Goal: Task Accomplishment & Management: Use online tool/utility

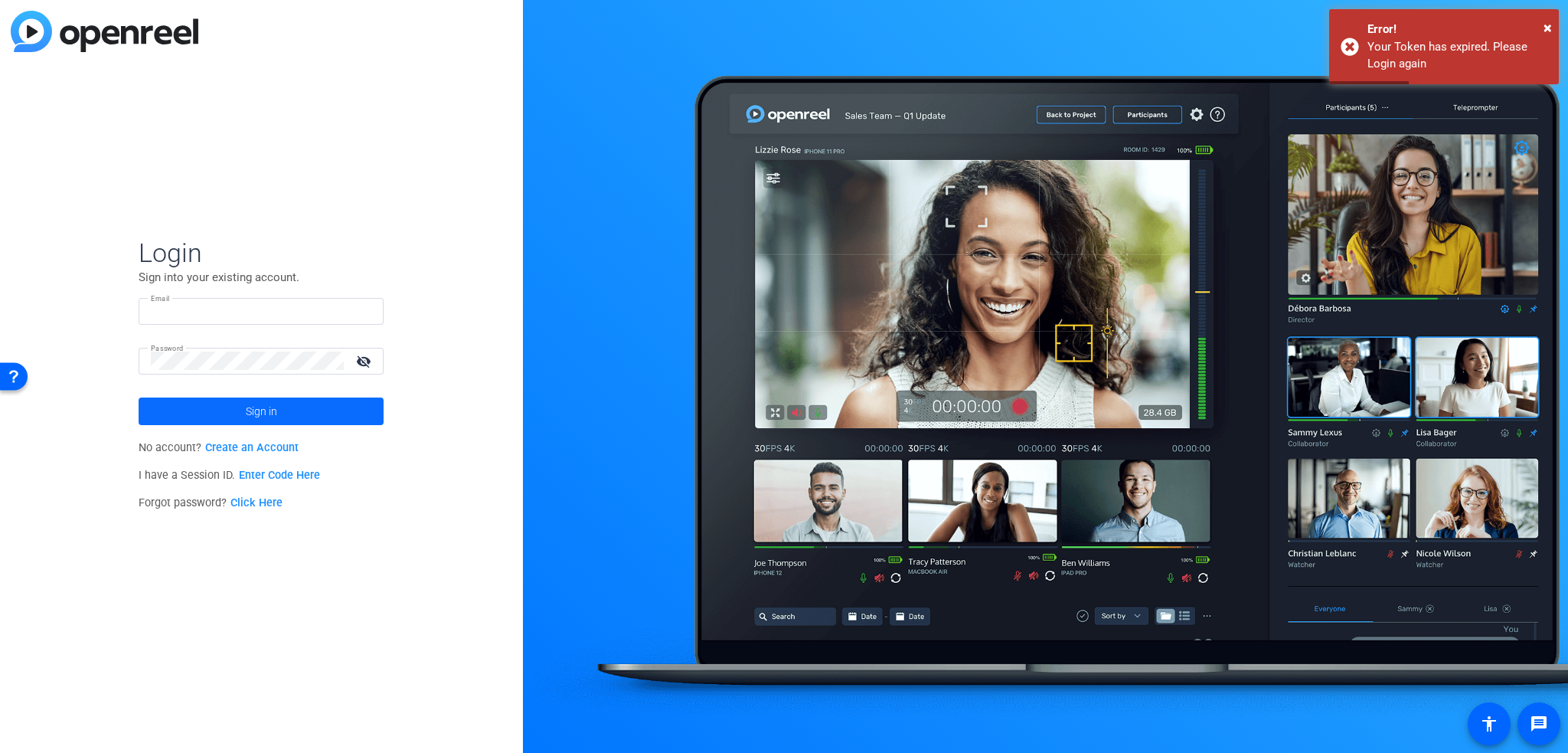
type input "[EMAIL_ADDRESS][DOMAIN_NAME]"
click at [274, 409] on span "Sign in" at bounding box center [261, 411] width 32 height 38
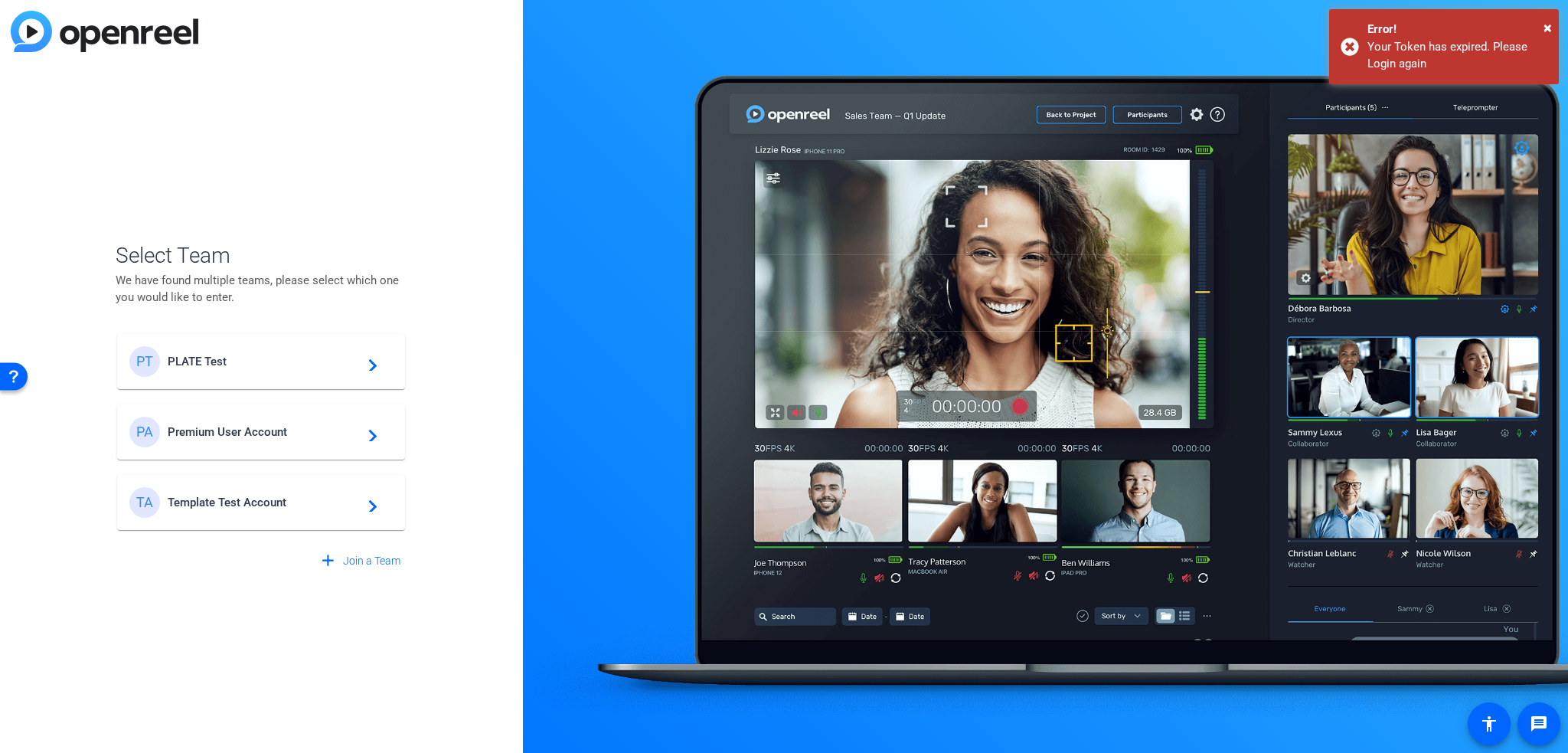
click at [276, 373] on div "PT PLATE Test navigate_next" at bounding box center [261, 362] width 264 height 31
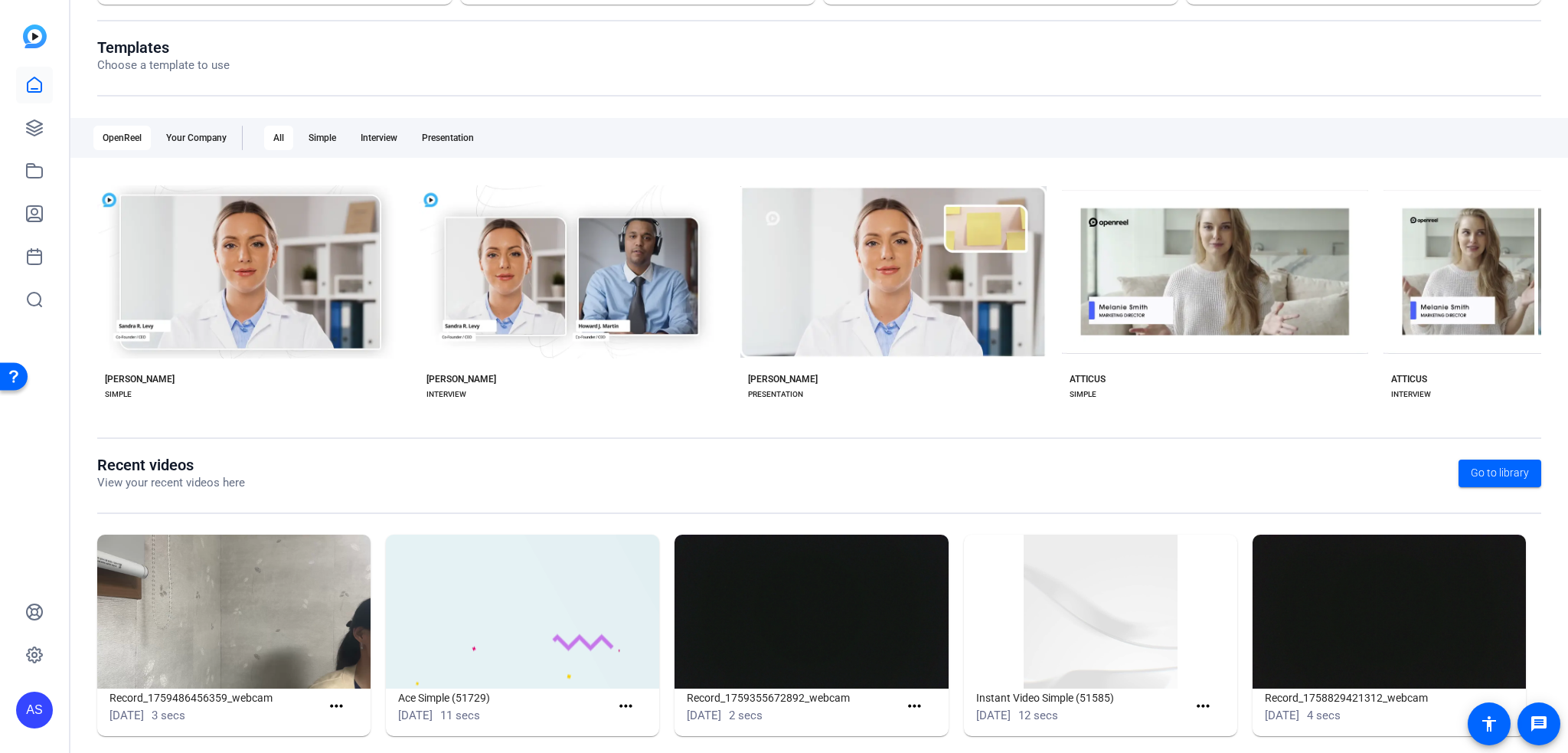
scroll to position [162, 0]
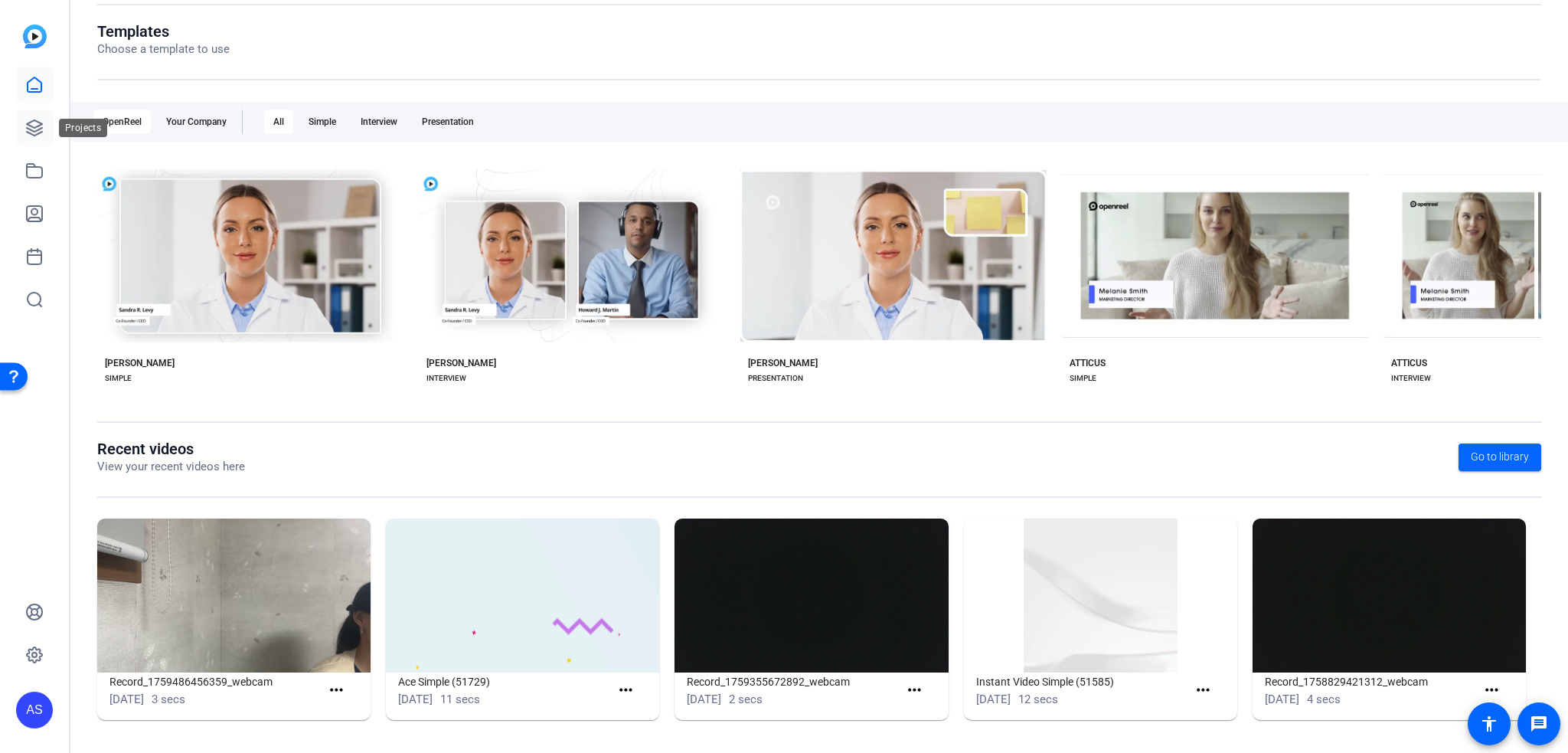
click at [42, 128] on icon at bounding box center [35, 128] width 16 height 16
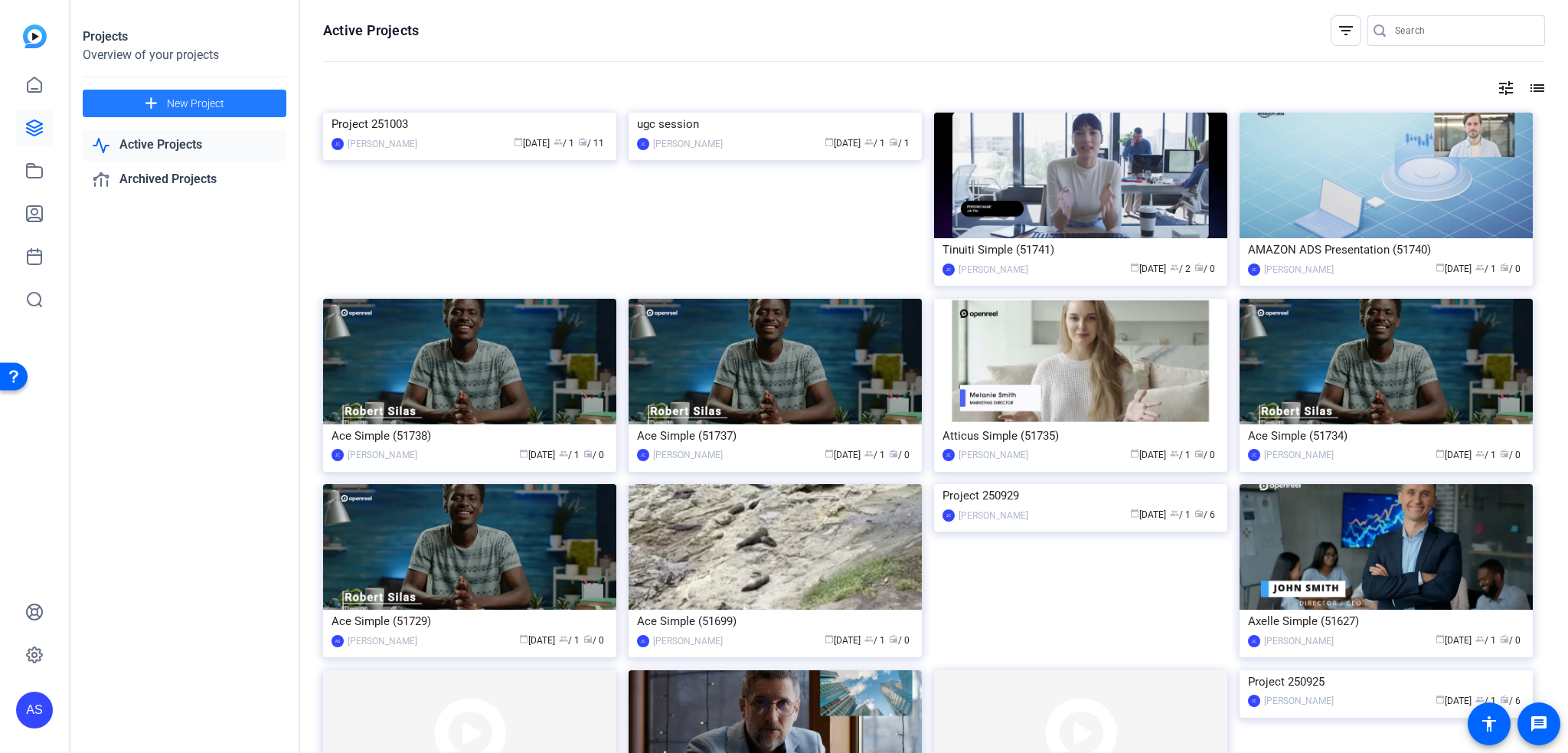
click at [199, 95] on span "New Project" at bounding box center [195, 103] width 57 height 16
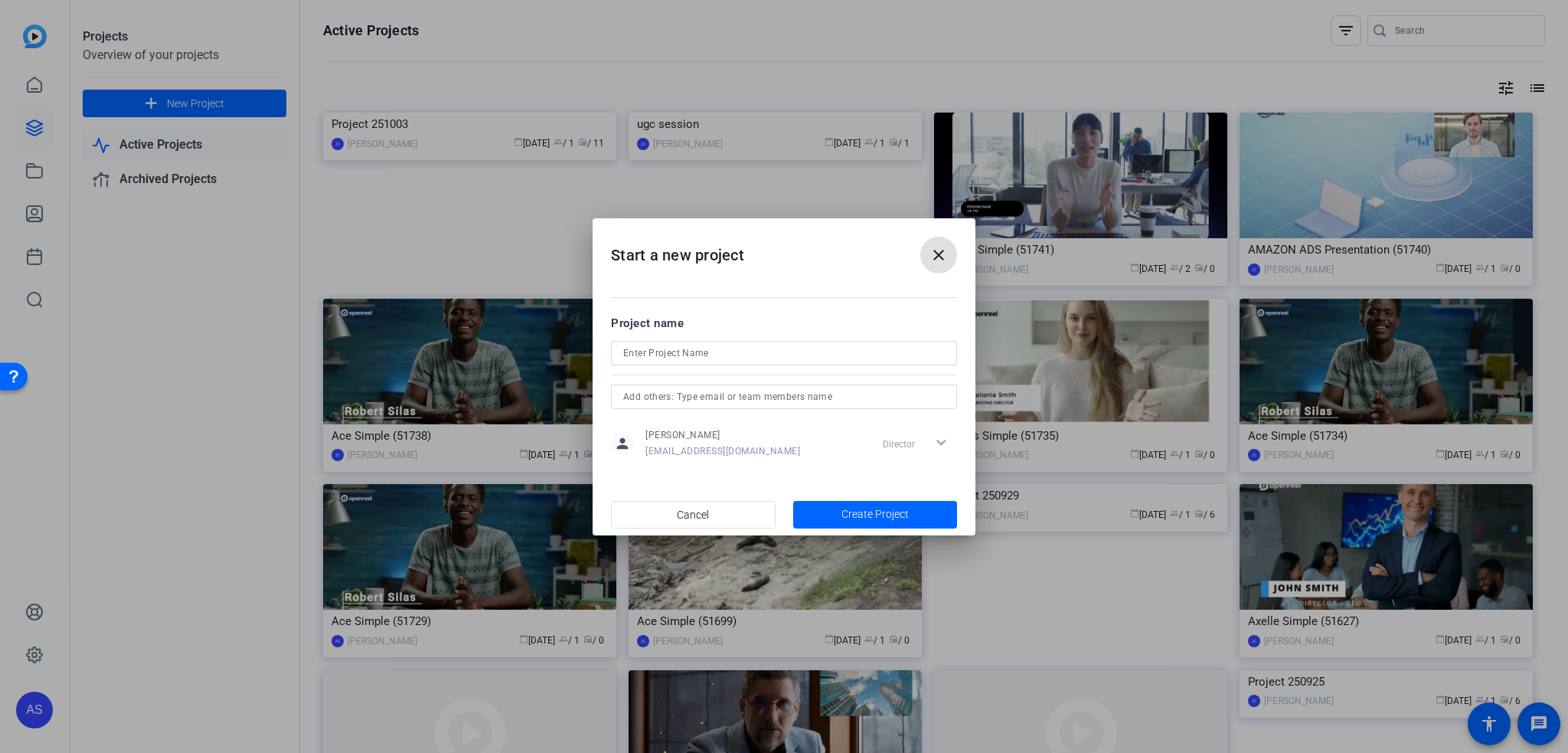
click at [702, 351] on input at bounding box center [784, 354] width 322 height 19
type input "testttet"
click at [899, 525] on span "button" at bounding box center [875, 514] width 164 height 36
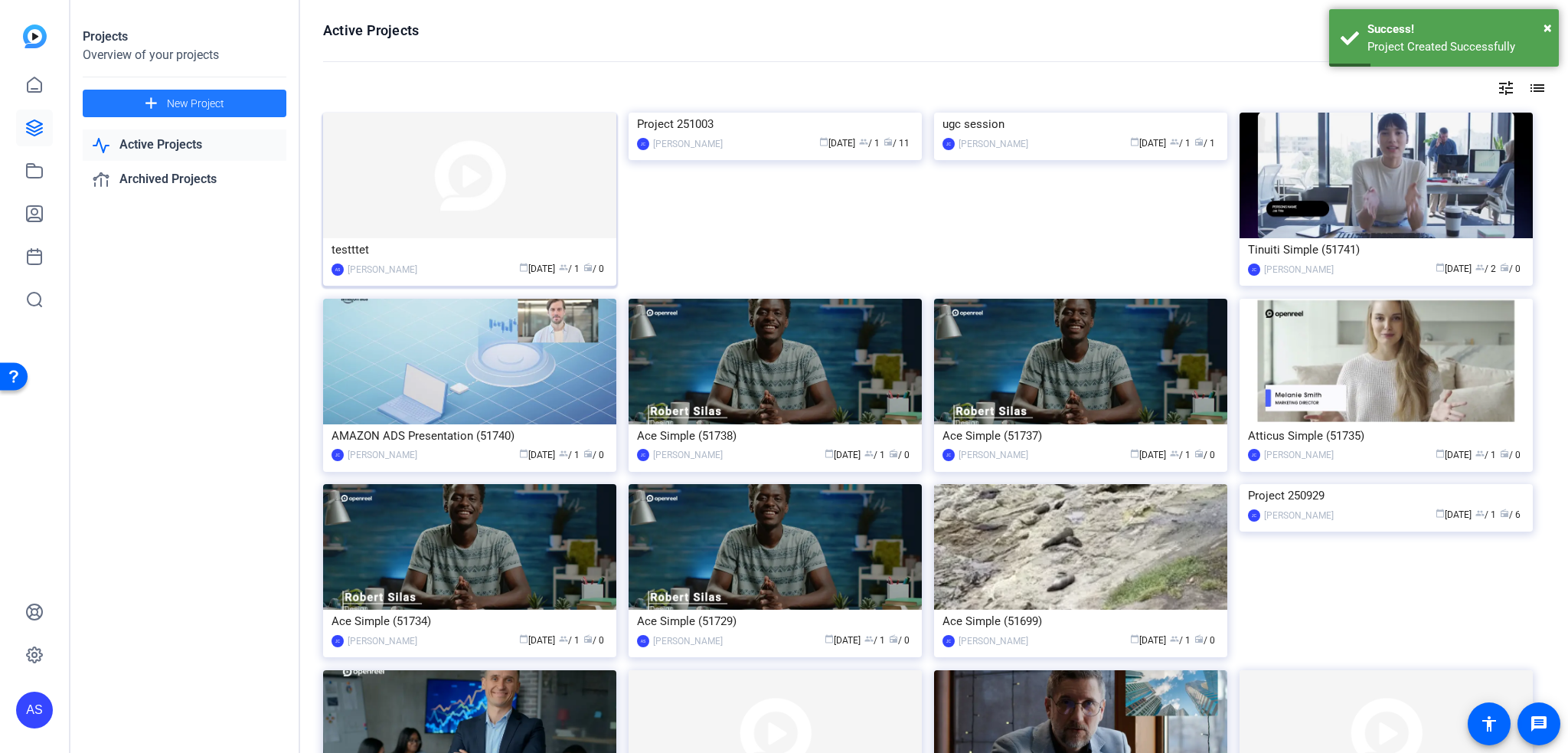
click at [370, 252] on div "testttet" at bounding box center [470, 250] width 277 height 23
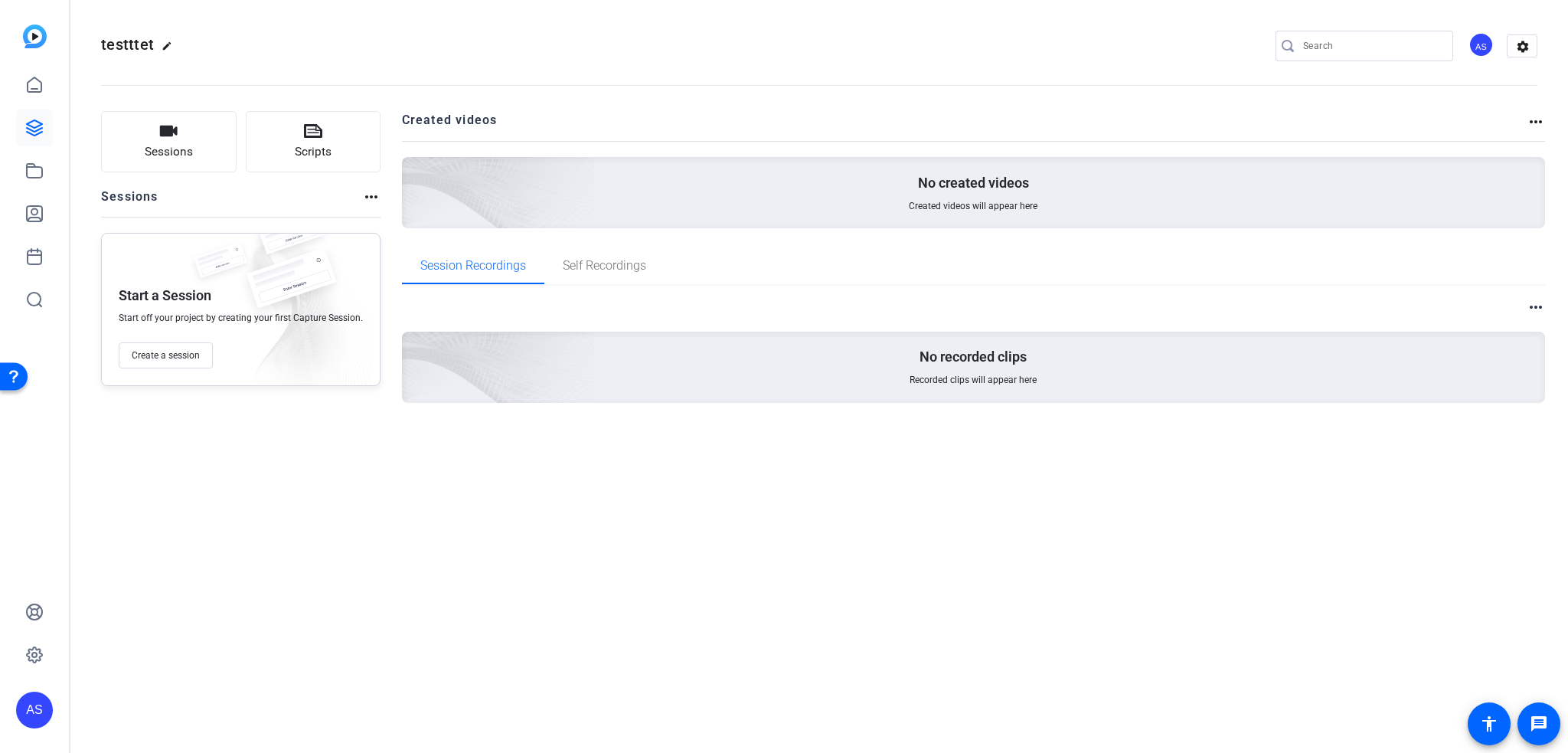
click at [1533, 116] on mat-icon "more_horiz" at bounding box center [1536, 122] width 19 height 19
click at [1294, 125] on div at bounding box center [784, 376] width 1568 height 753
click at [177, 140] on button "Sessions" at bounding box center [168, 141] width 136 height 61
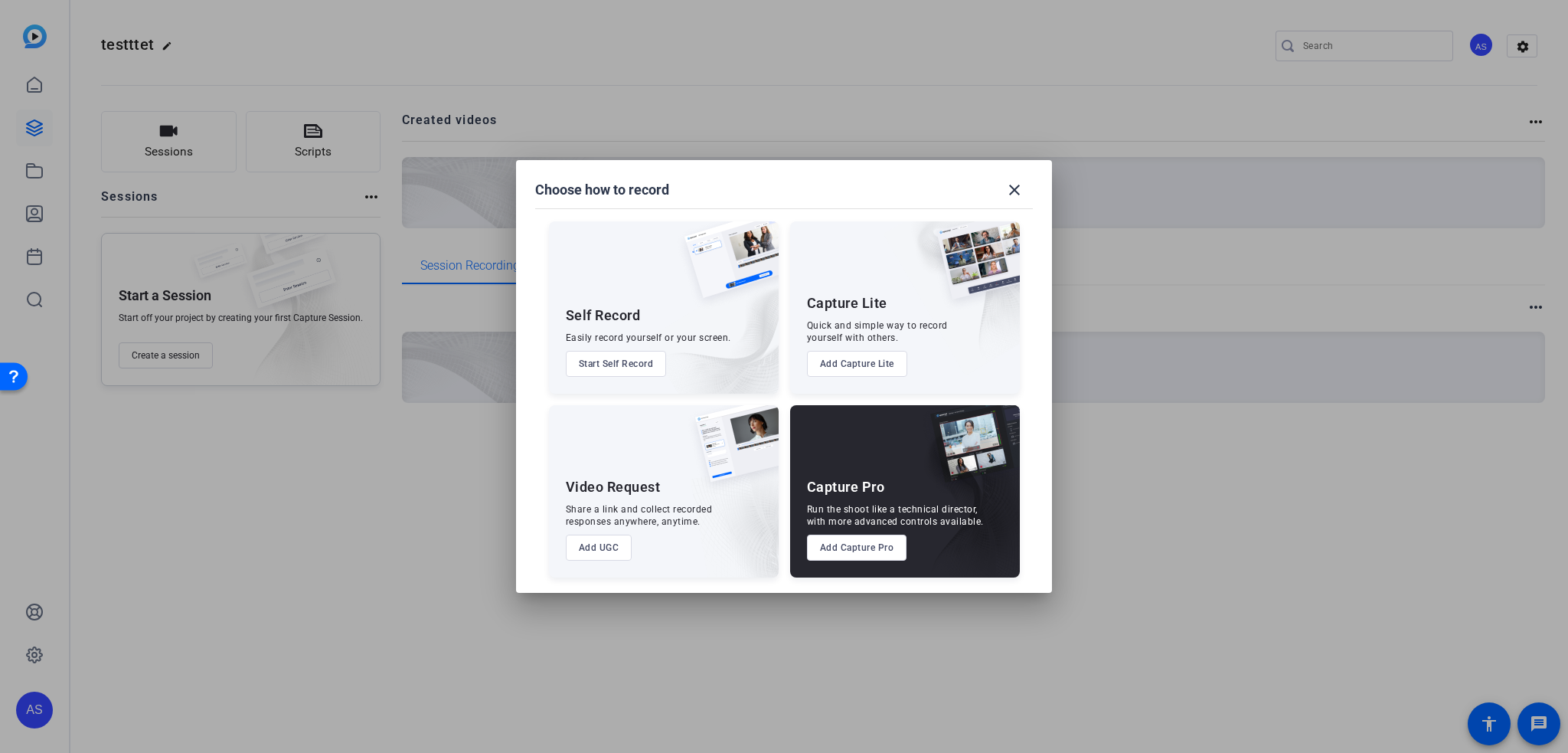
click at [622, 354] on button "Start Self Record" at bounding box center [616, 364] width 101 height 26
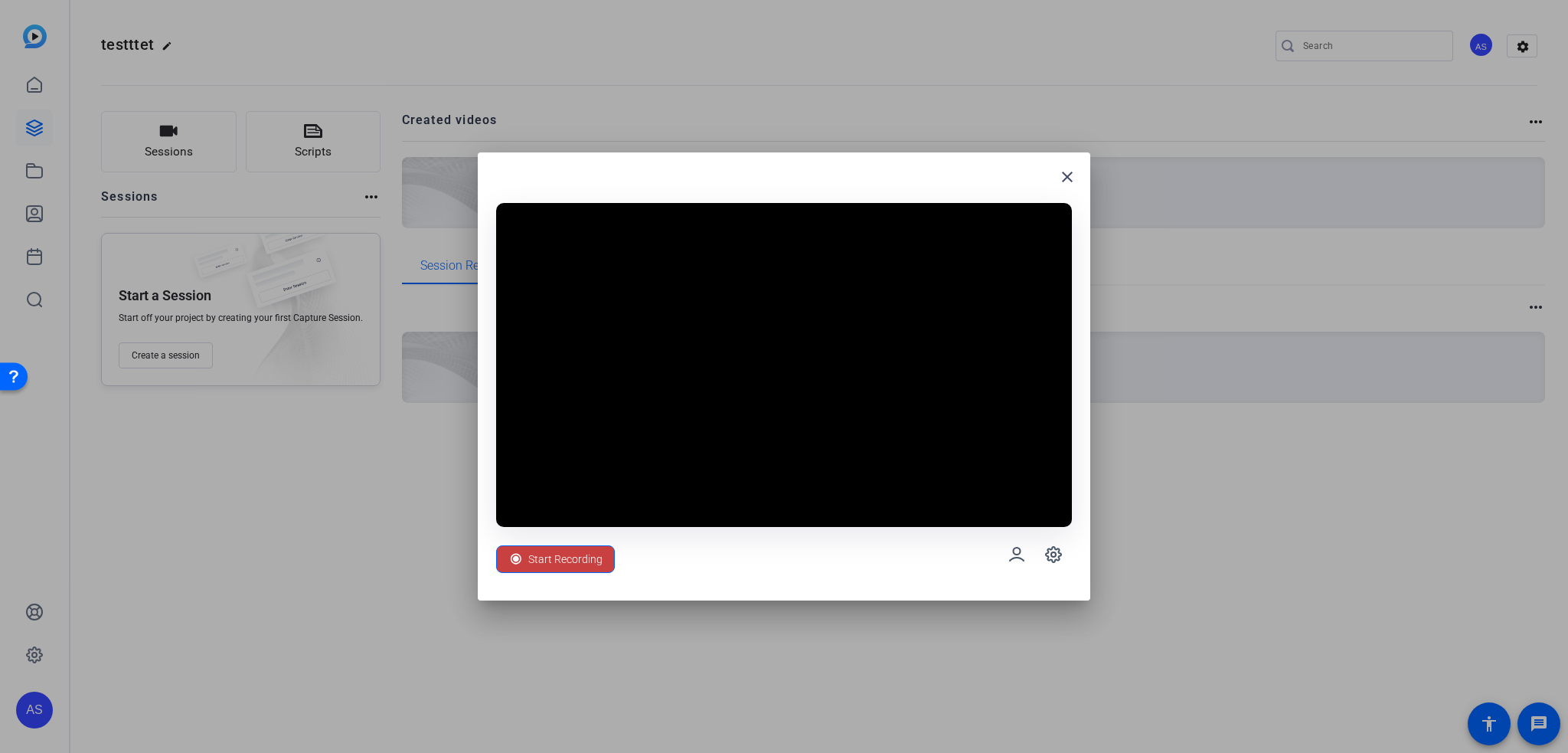
click at [601, 553] on span at bounding box center [555, 558] width 117 height 36
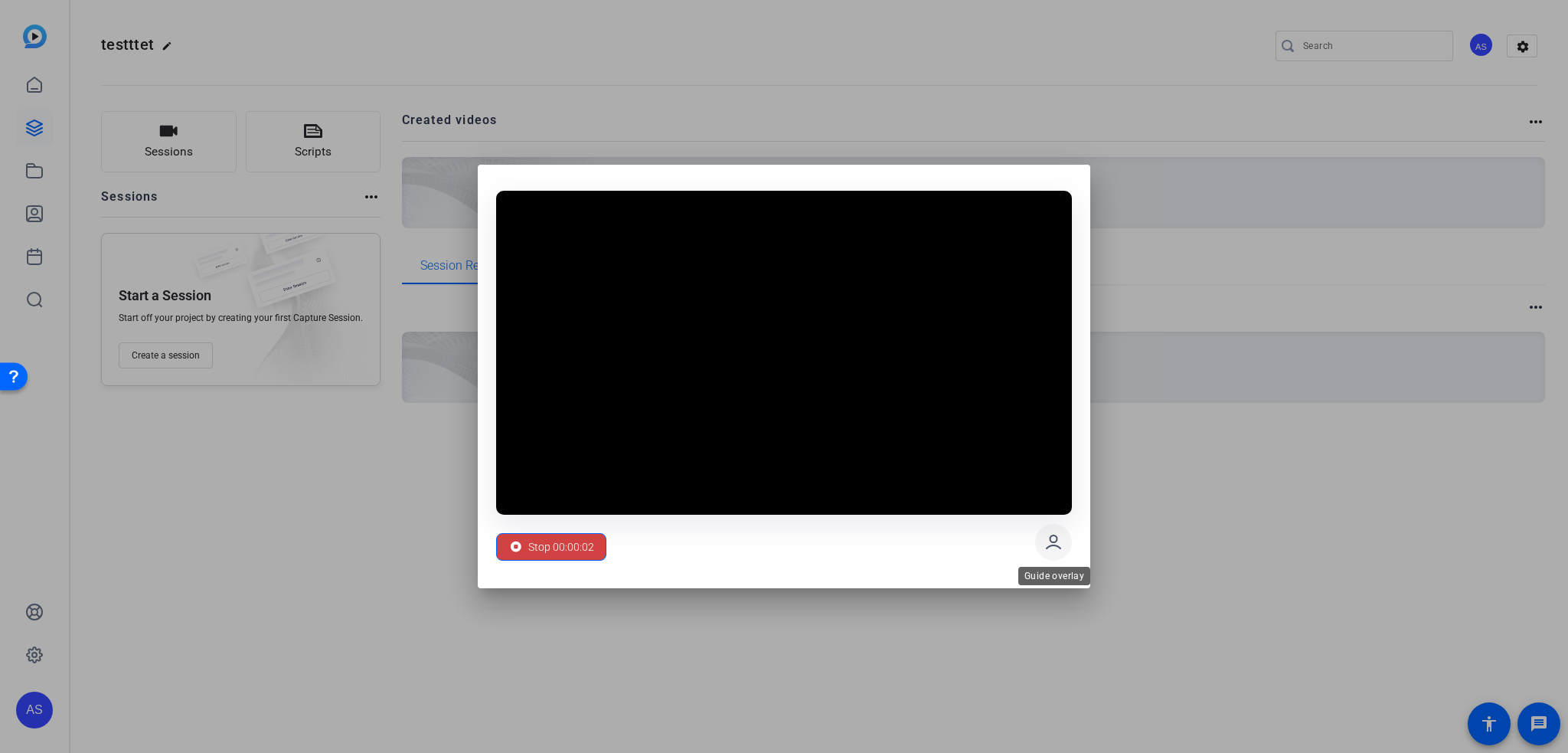
click at [1046, 547] on icon at bounding box center [1053, 542] width 14 height 13
click at [556, 544] on span "Stop 00:00:03" at bounding box center [561, 547] width 66 height 29
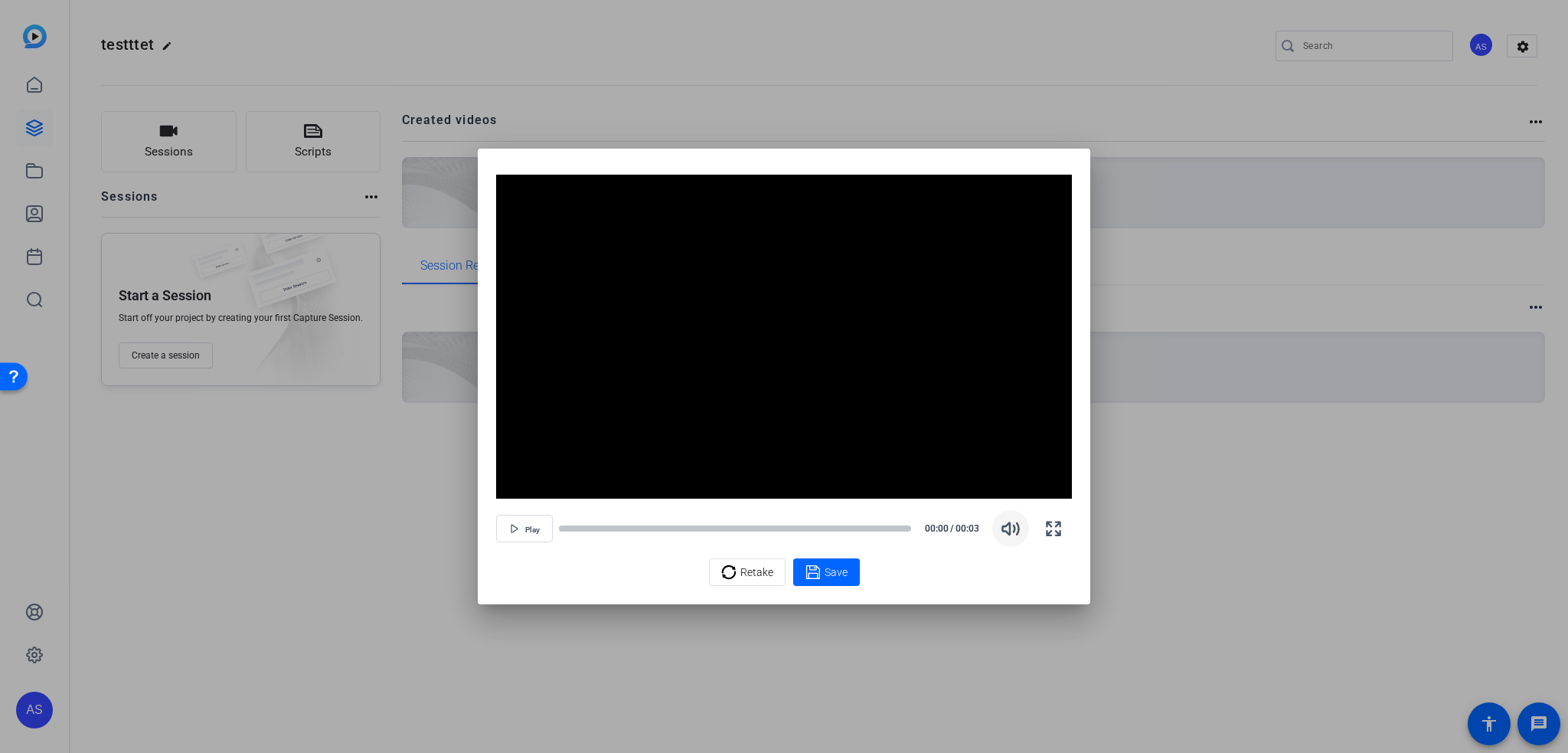
click at [1006, 530] on icon "button" at bounding box center [1011, 529] width 19 height 19
click at [850, 572] on span at bounding box center [826, 572] width 67 height 36
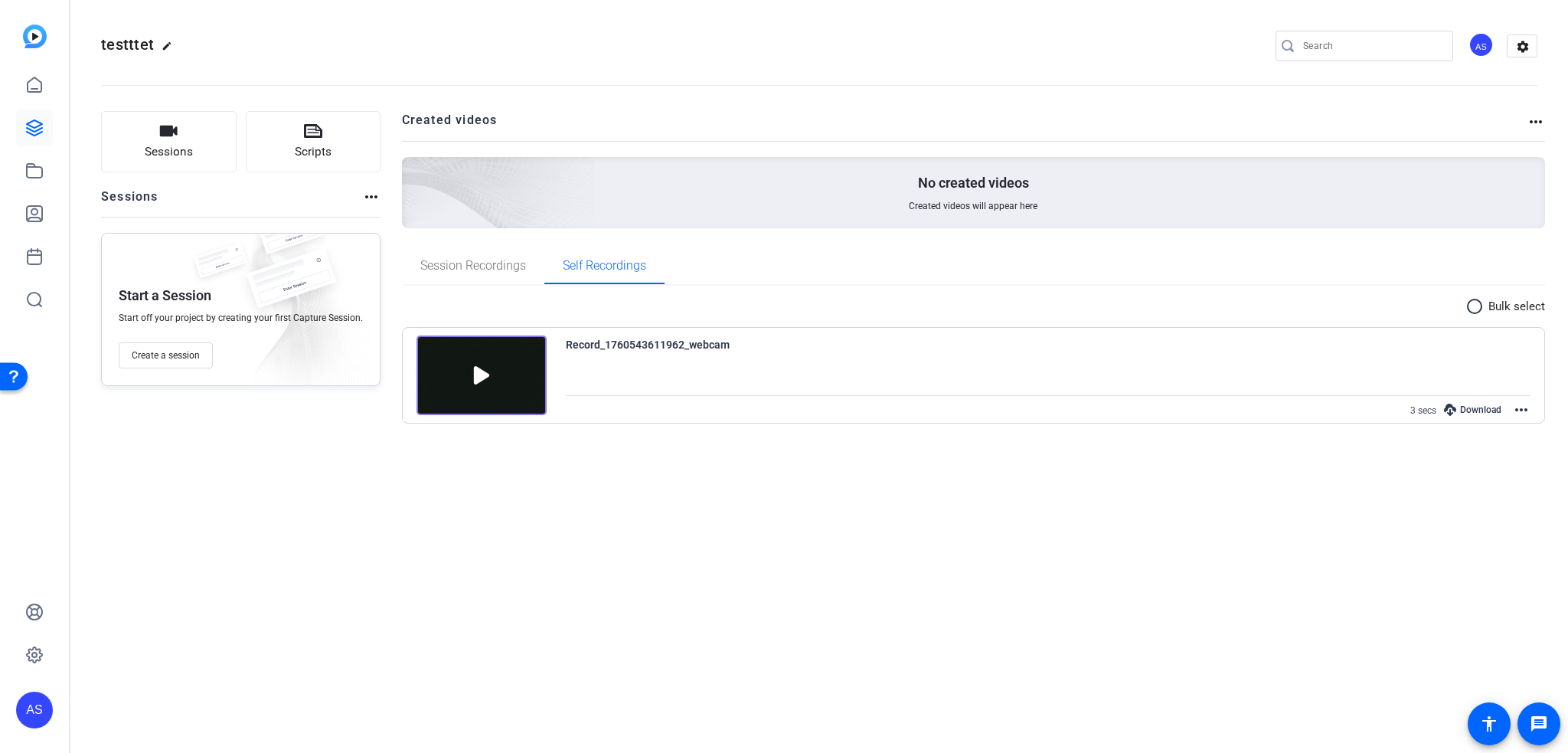
click at [573, 346] on div "Record_1760543611962_webcam" at bounding box center [647, 345] width 164 height 19
click at [521, 365] on img at bounding box center [481, 375] width 130 height 80
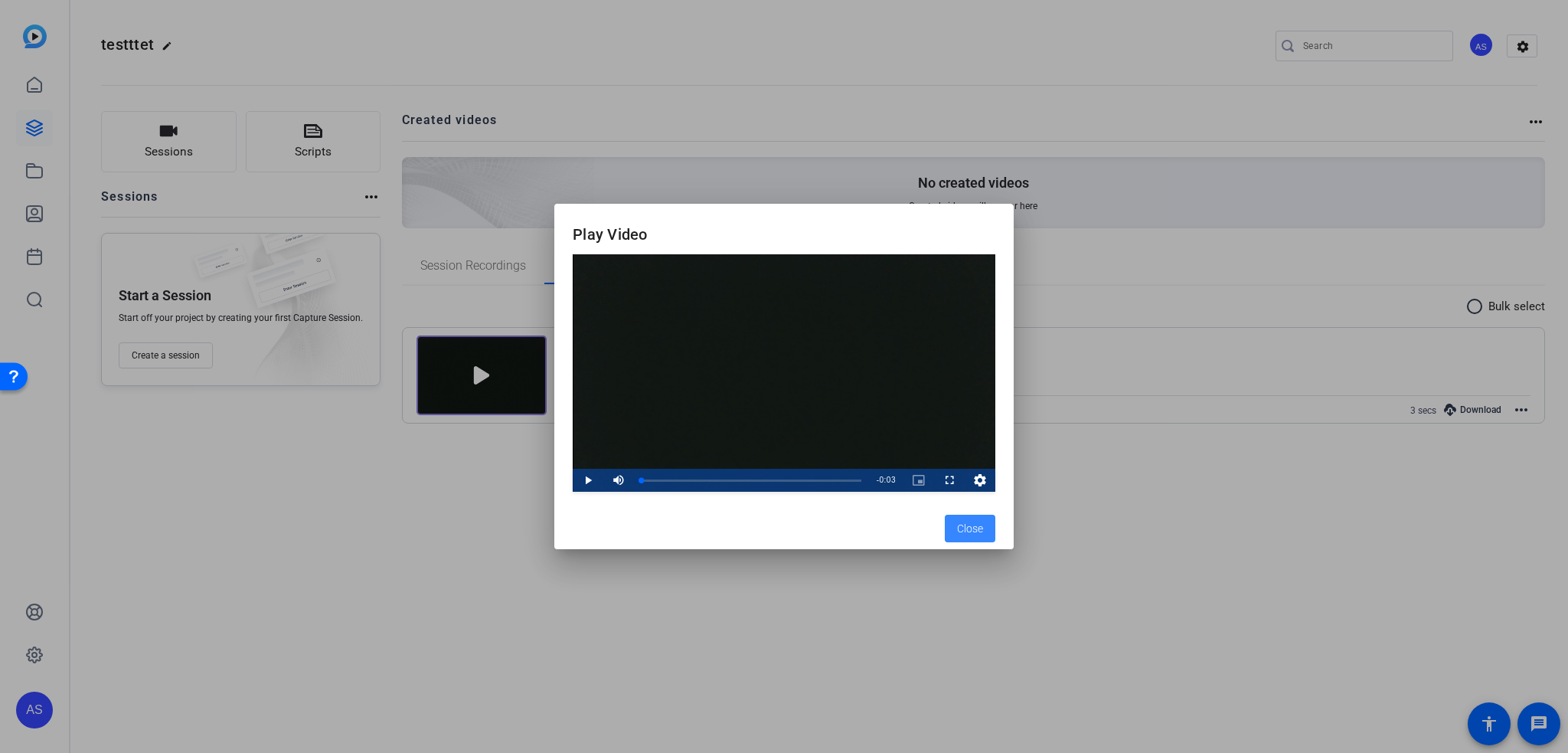
drag, startPoint x: 958, startPoint y: 523, endPoint x: 968, endPoint y: 517, distance: 11.7
click at [962, 522] on span "Close" at bounding box center [970, 529] width 26 height 16
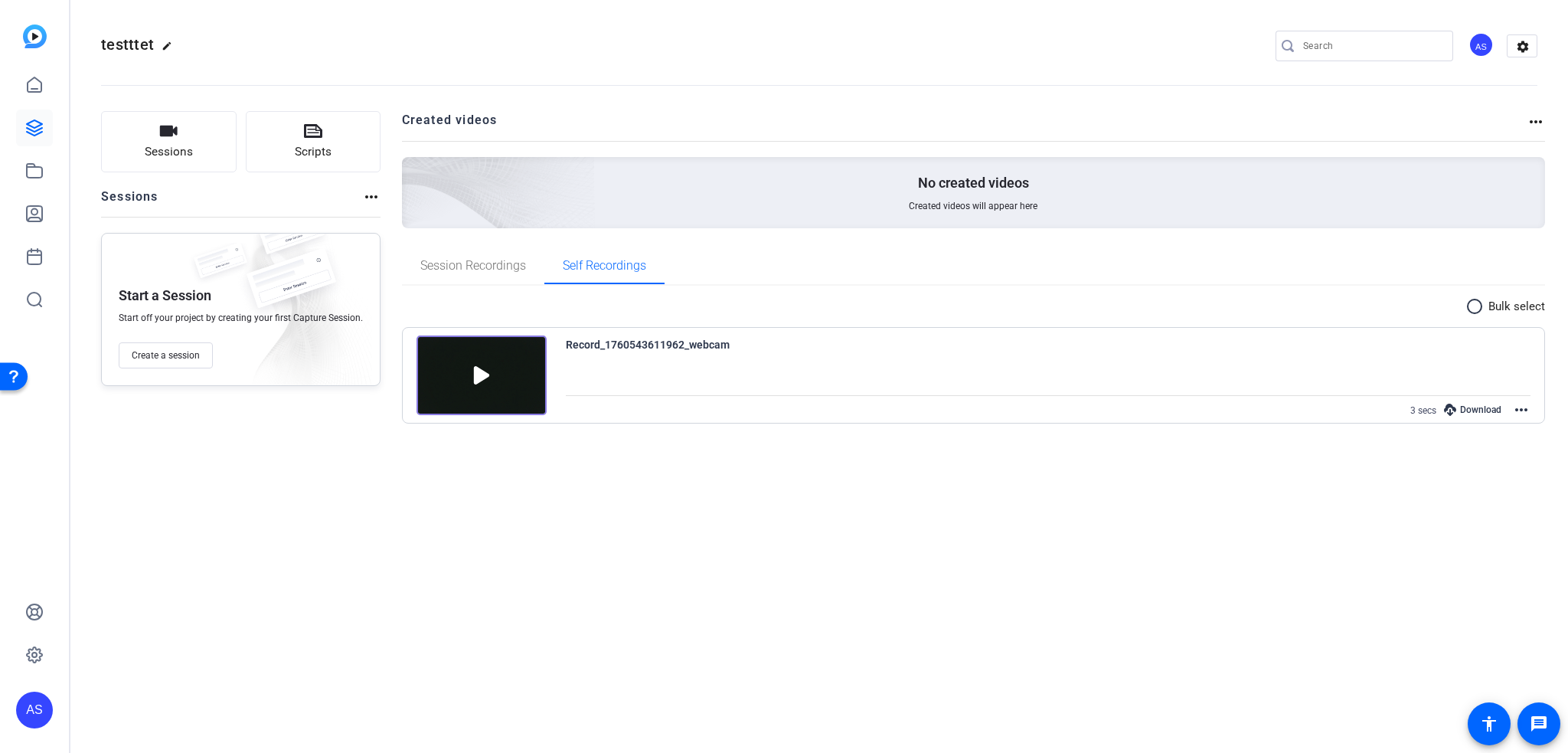
click at [1516, 407] on mat-icon "more_horiz" at bounding box center [1521, 410] width 19 height 19
click at [1485, 424] on span "Edit Video" at bounding box center [1471, 427] width 95 height 19
click at [213, 150] on button "Sessions" at bounding box center [168, 141] width 136 height 61
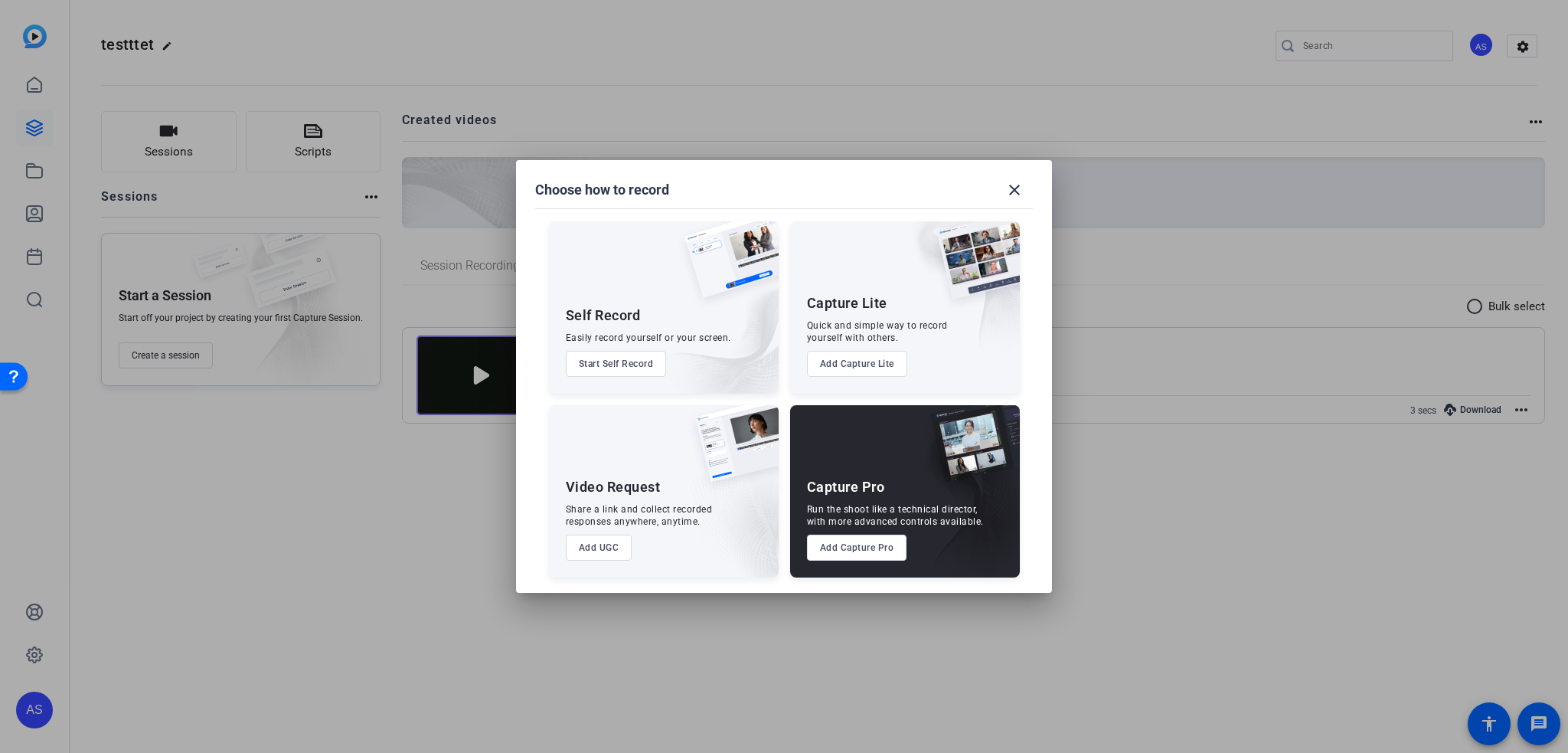
click at [624, 365] on button "Start Self Record" at bounding box center [616, 364] width 101 height 26
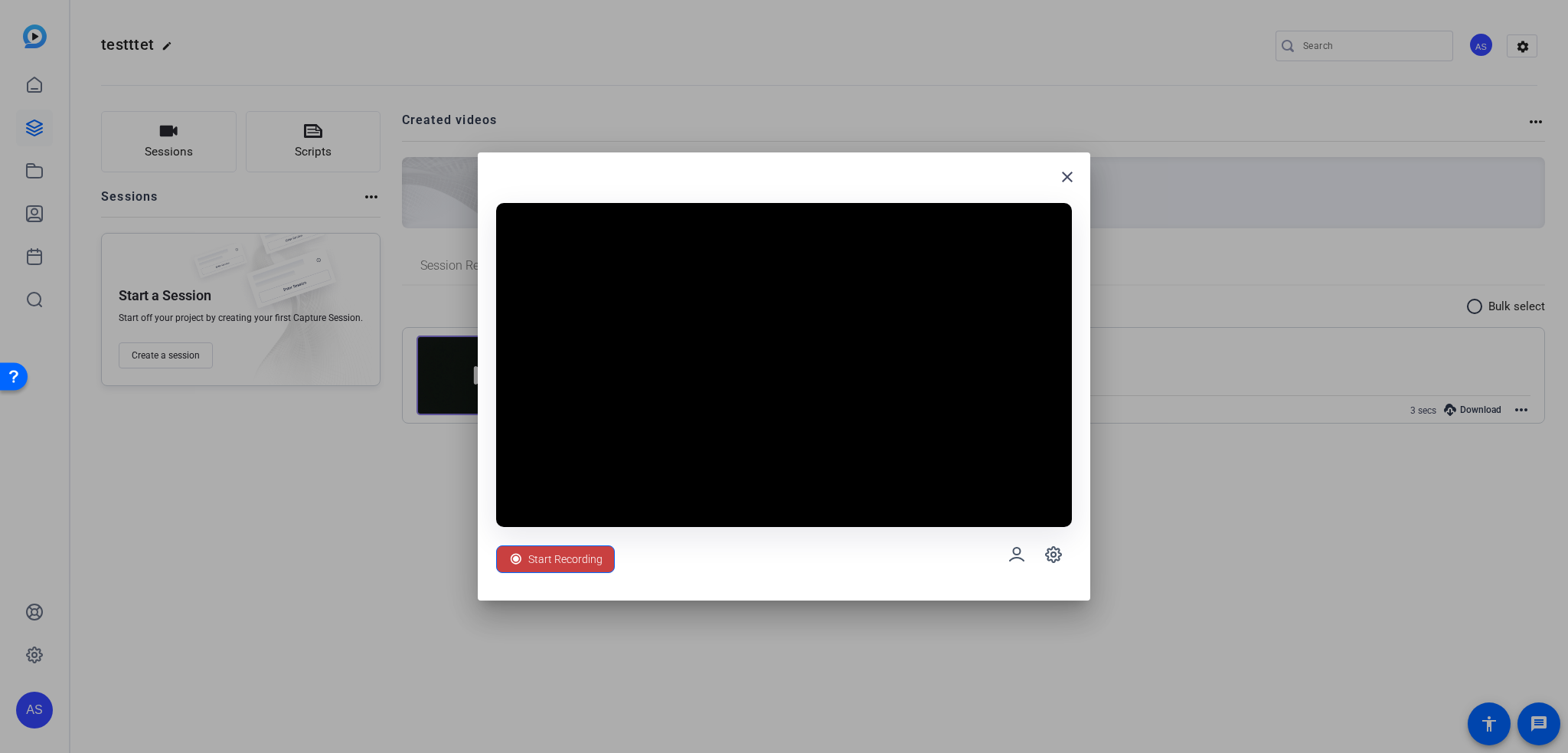
click at [570, 555] on span "Start Recording" at bounding box center [566, 559] width 74 height 29
click at [597, 552] on span "Start Recording" at bounding box center [566, 559] width 74 height 29
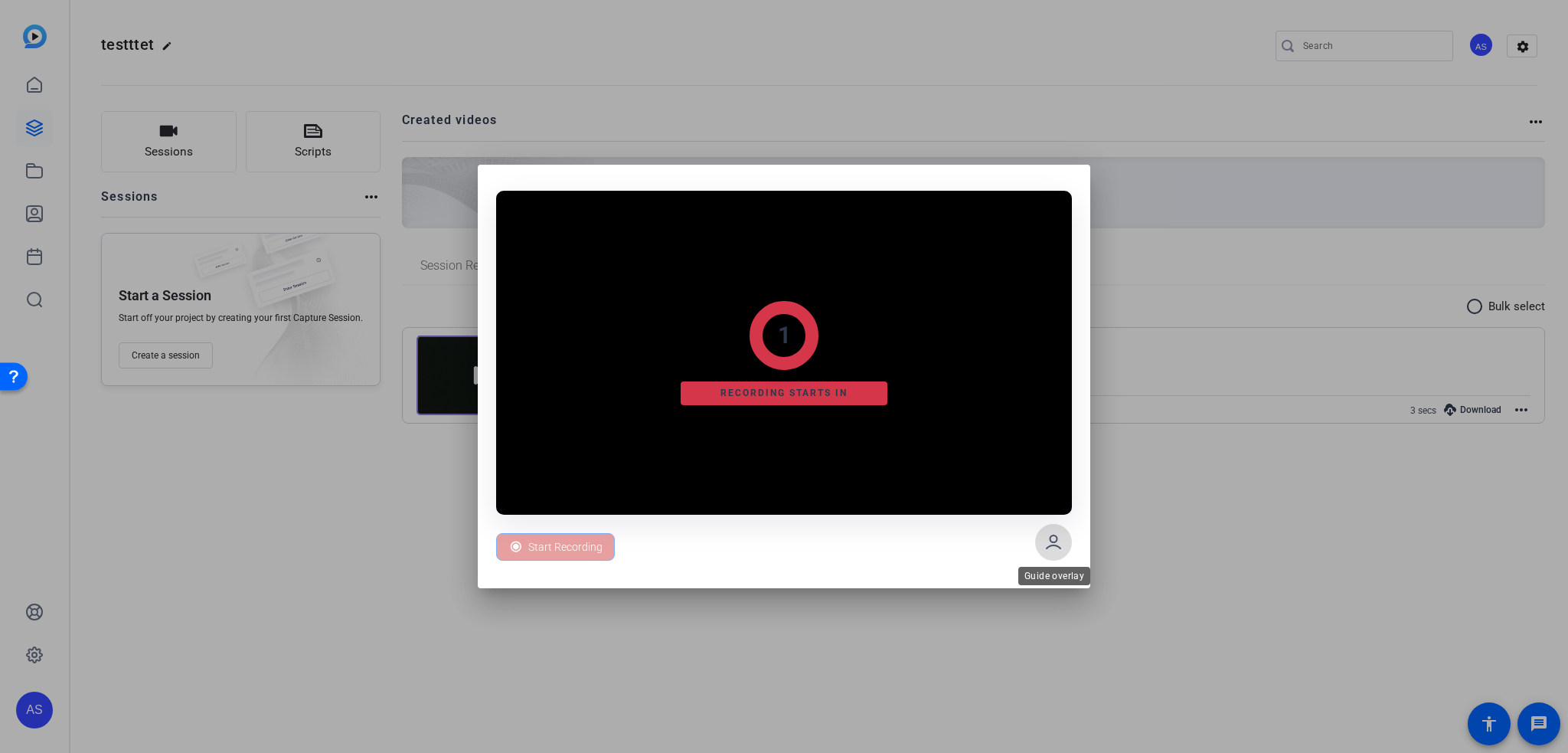
click at [1058, 544] on icon at bounding box center [1053, 543] width 19 height 19
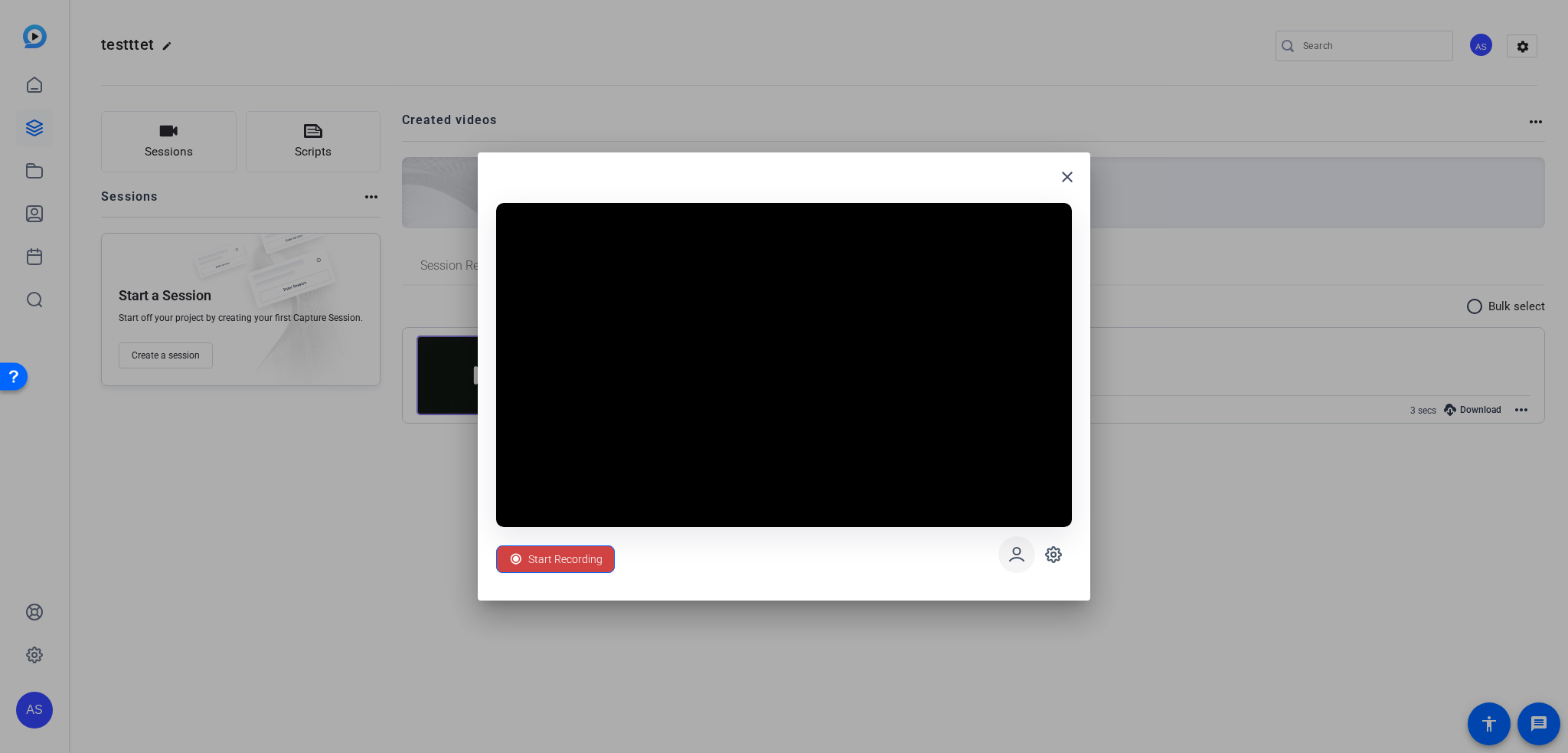
click at [1058, 544] on span at bounding box center [1053, 554] width 36 height 36
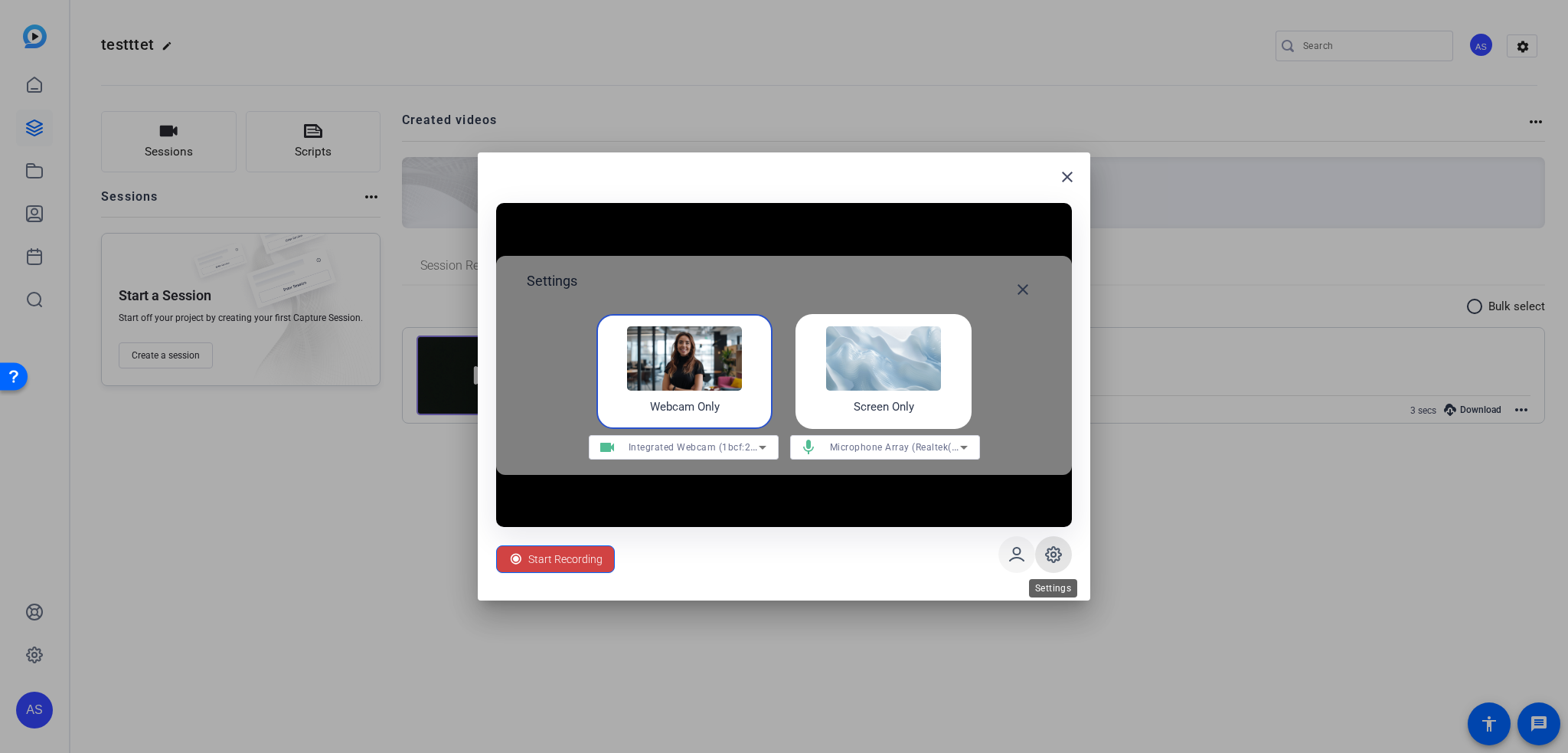
click at [1058, 544] on span at bounding box center [1053, 554] width 36 height 36
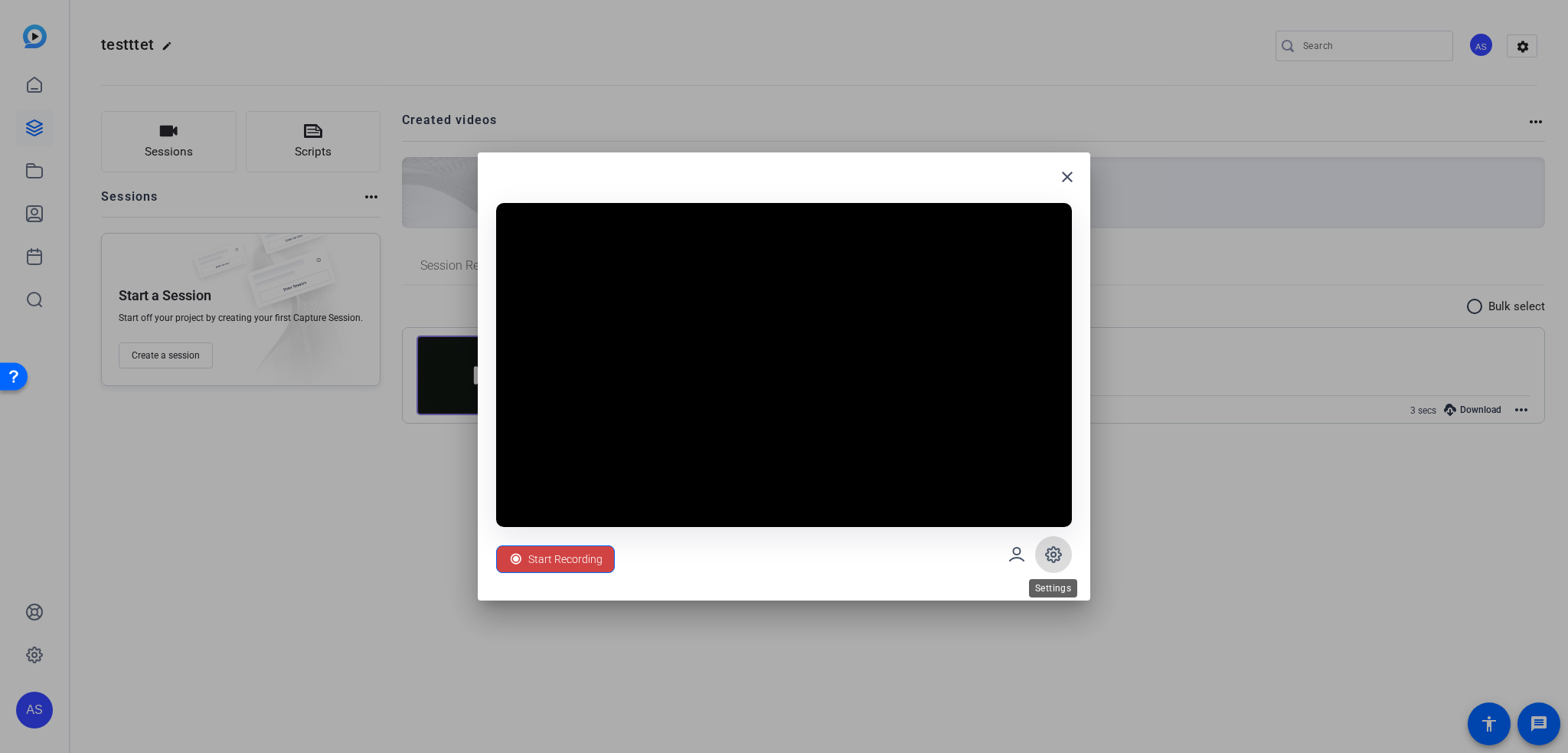
click at [1057, 544] on span at bounding box center [1053, 554] width 36 height 36
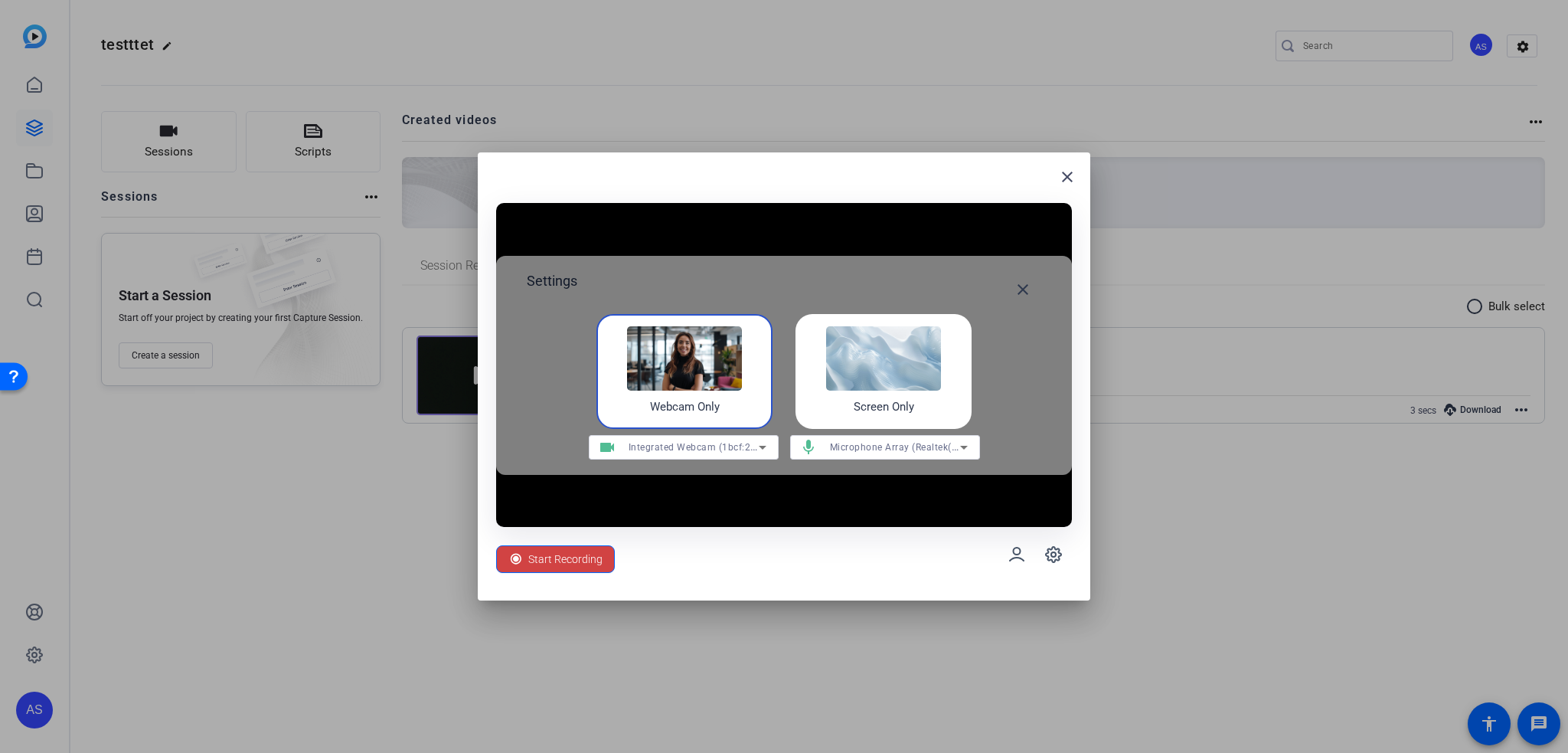
click at [891, 389] on img at bounding box center [884, 358] width 115 height 64
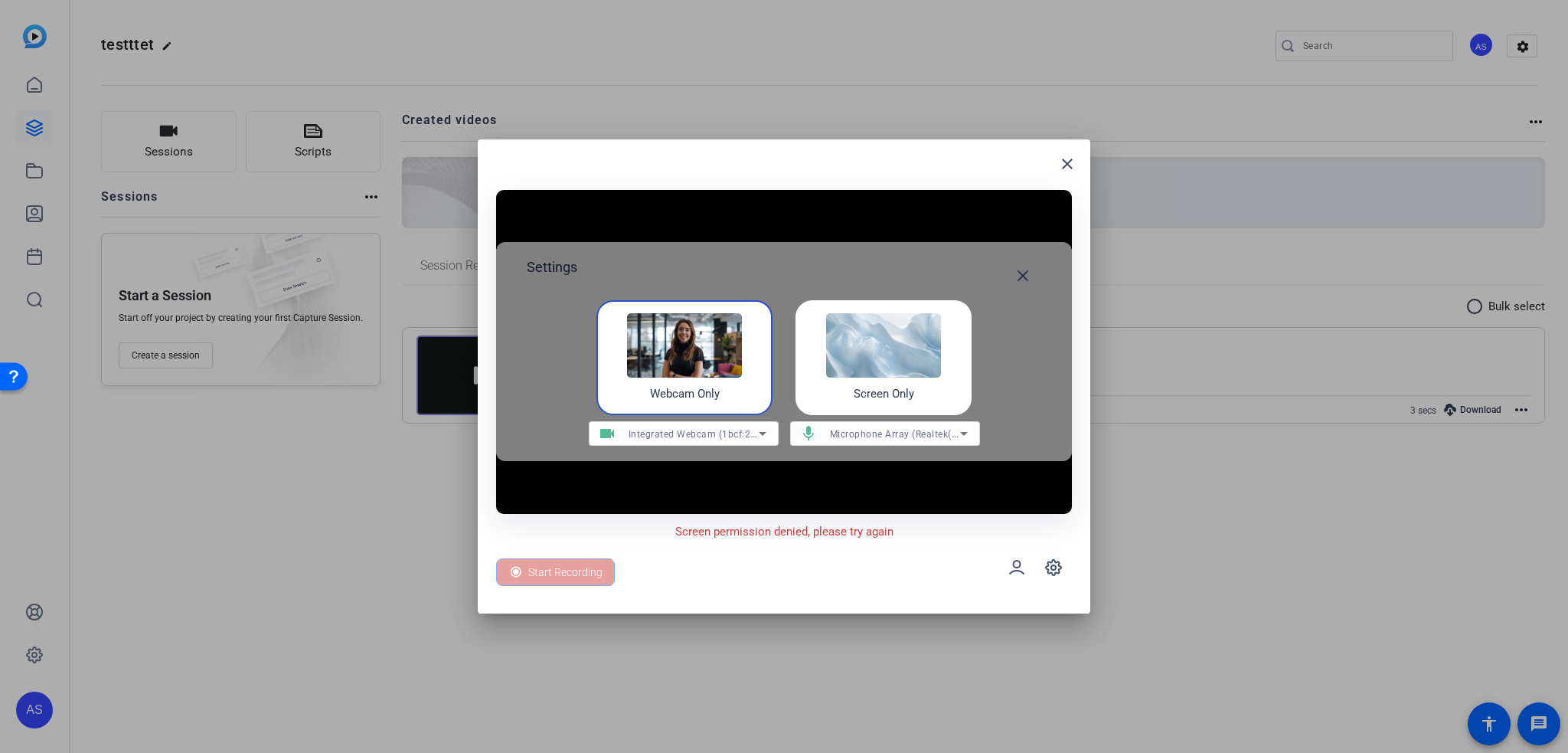
click at [741, 387] on div "Webcam Only" at bounding box center [684, 358] width 176 height 115
click at [1019, 565] on icon at bounding box center [1017, 568] width 19 height 19
click at [1019, 566] on icon at bounding box center [1017, 567] width 14 height 13
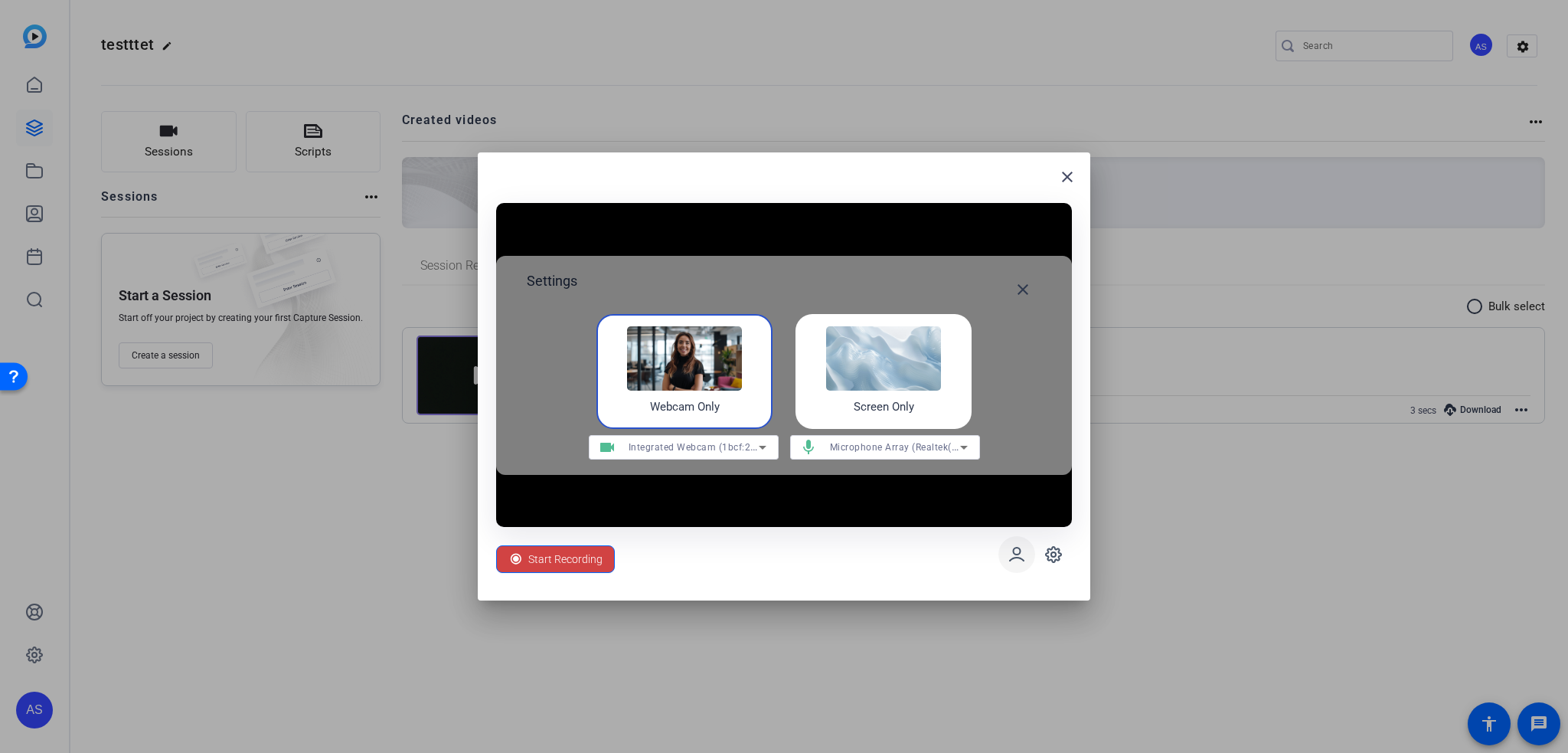
click at [1011, 565] on span at bounding box center [1016, 554] width 36 height 36
click at [1011, 565] on span at bounding box center [1016, 554] width 36 height 36
click at [592, 558] on span "Start Recording" at bounding box center [566, 559] width 74 height 29
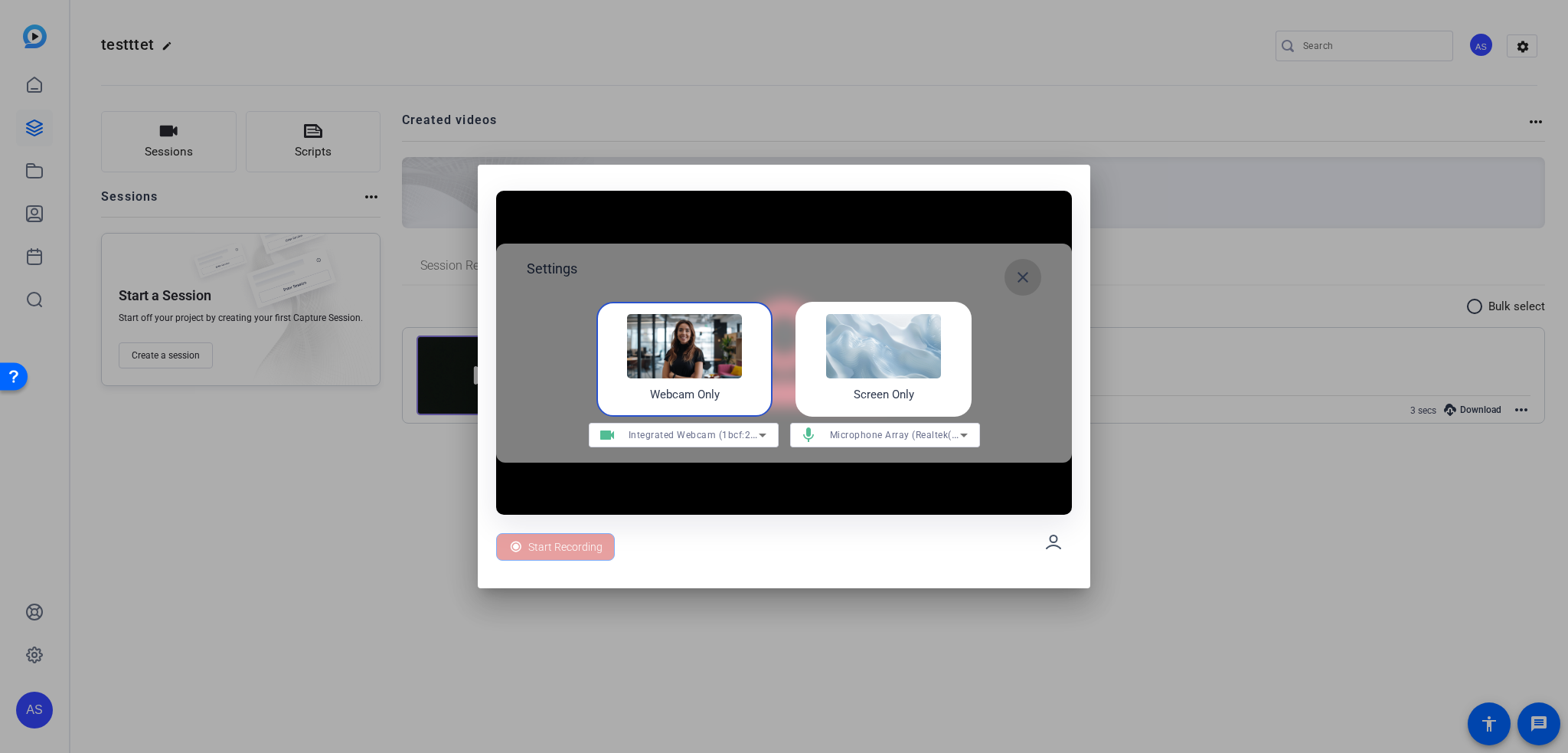
click at [1020, 277] on mat-icon "close" at bounding box center [1023, 278] width 19 height 19
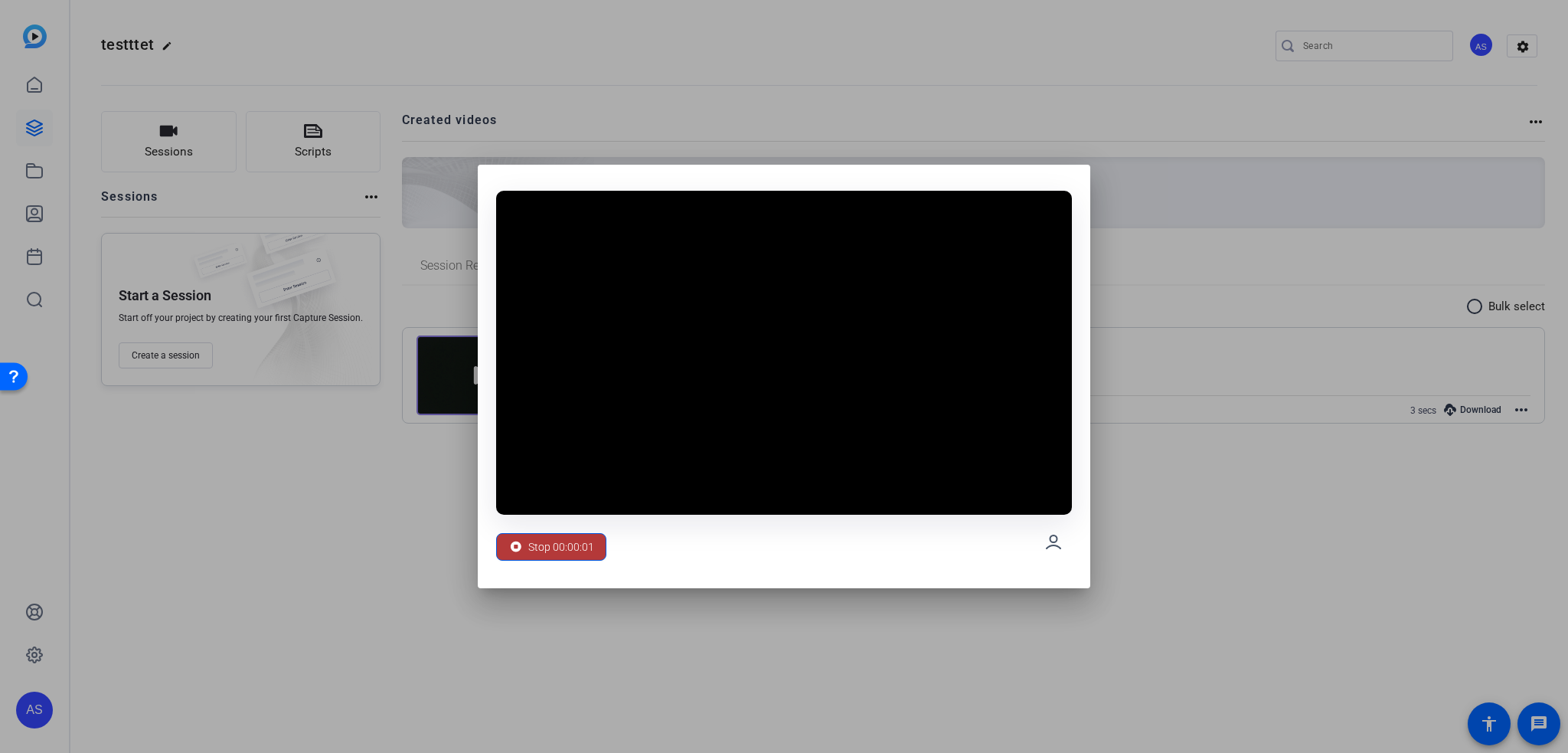
click at [570, 543] on span "Stop 00:00:01" at bounding box center [561, 547] width 66 height 29
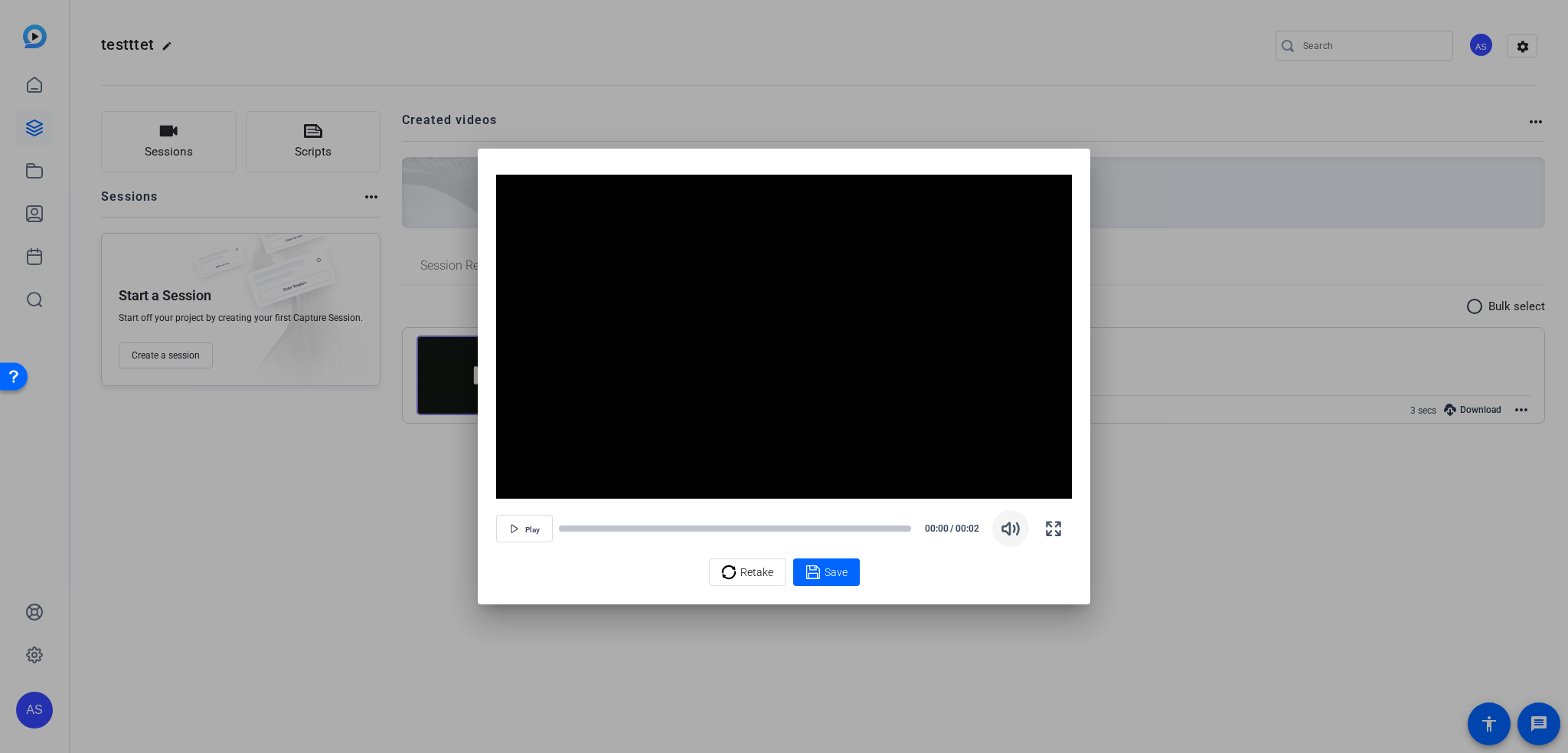
click at [995, 528] on span "button" at bounding box center [1010, 528] width 36 height 36
click at [854, 568] on span at bounding box center [826, 572] width 67 height 36
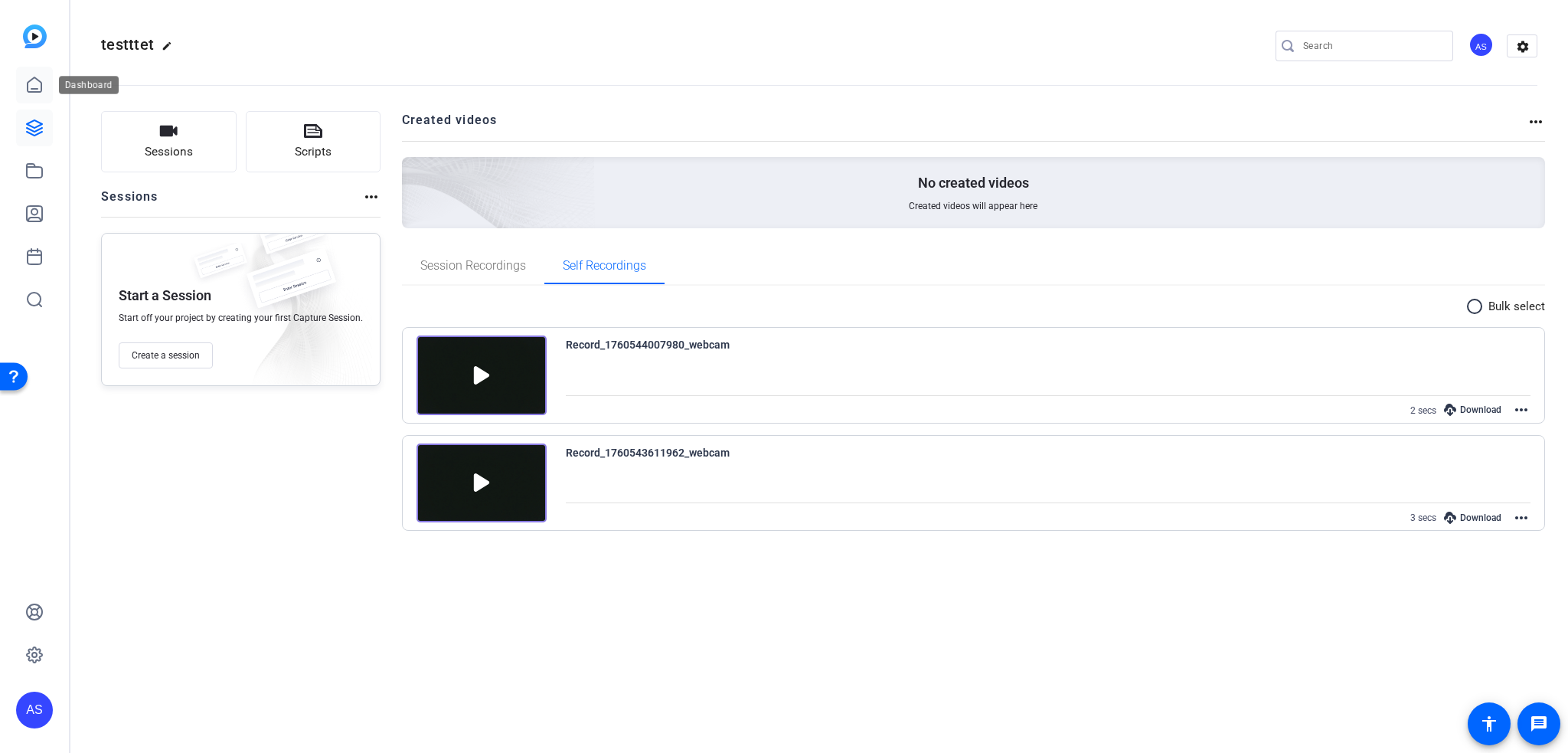
click at [28, 88] on icon at bounding box center [35, 85] width 14 height 15
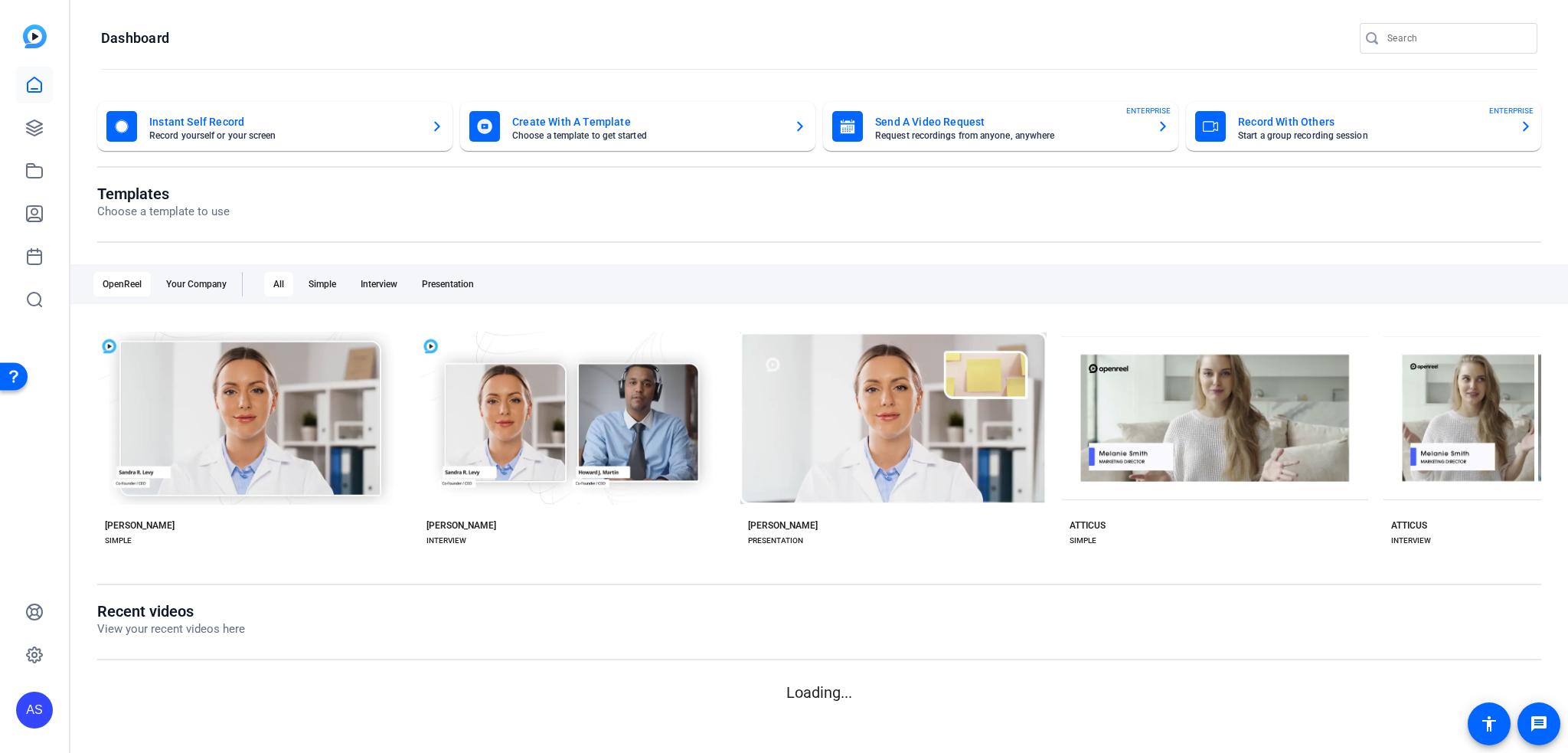
click at [42, 41] on div "OpenReel support will be unavailable [DATE] - [DATE]-[DATE]." at bounding box center [784, 24] width 1568 height 42
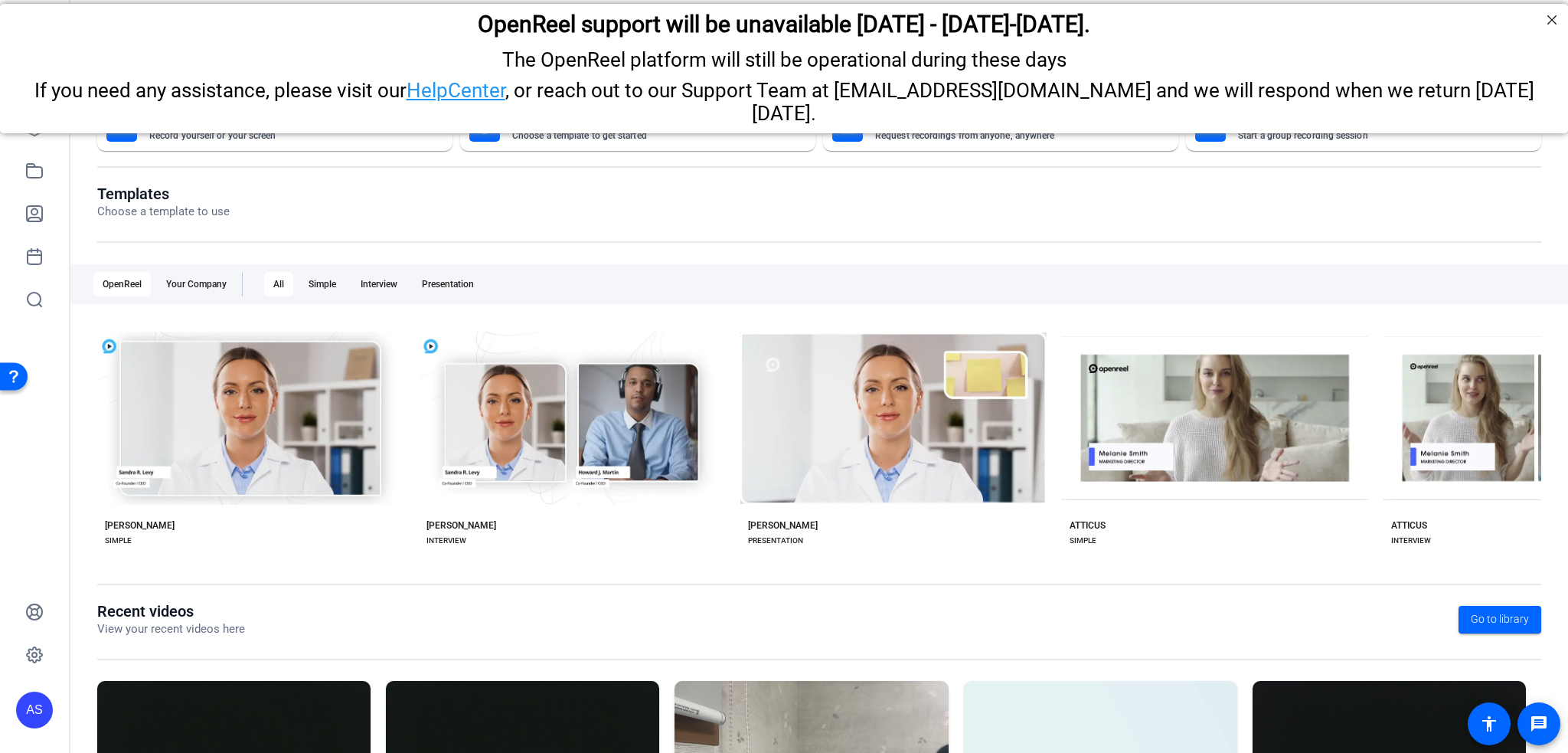
click at [26, 105] on div "If you need any assistance, please visit our HelpCenter , or reach out to our S…" at bounding box center [784, 102] width 1530 height 46
click at [71, 162] on mat-sidenav-container "AS Dashboard Instant Self Record Record yourself or your screen Create With A T…" at bounding box center [784, 376] width 1568 height 753
click at [31, 123] on div "If you need any assistance, please visit our HelpCenter , or reach out to our S…" at bounding box center [784, 102] width 1530 height 46
drag, startPoint x: 32, startPoint y: 134, endPoint x: 43, endPoint y: 127, distance: 13.0
click at [32, 134] on icon at bounding box center [35, 128] width 16 height 16
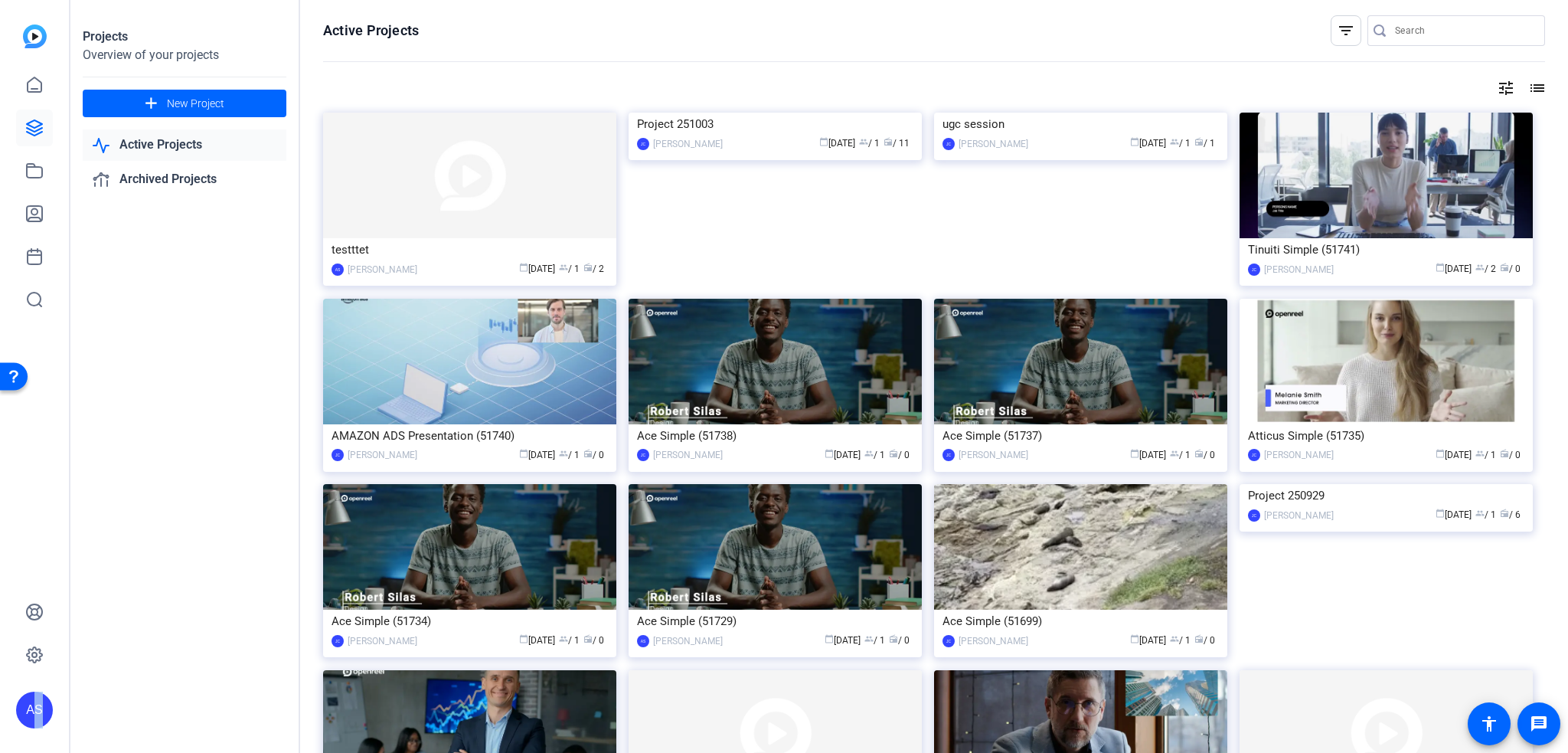
click at [39, 37] on img at bounding box center [35, 36] width 24 height 24
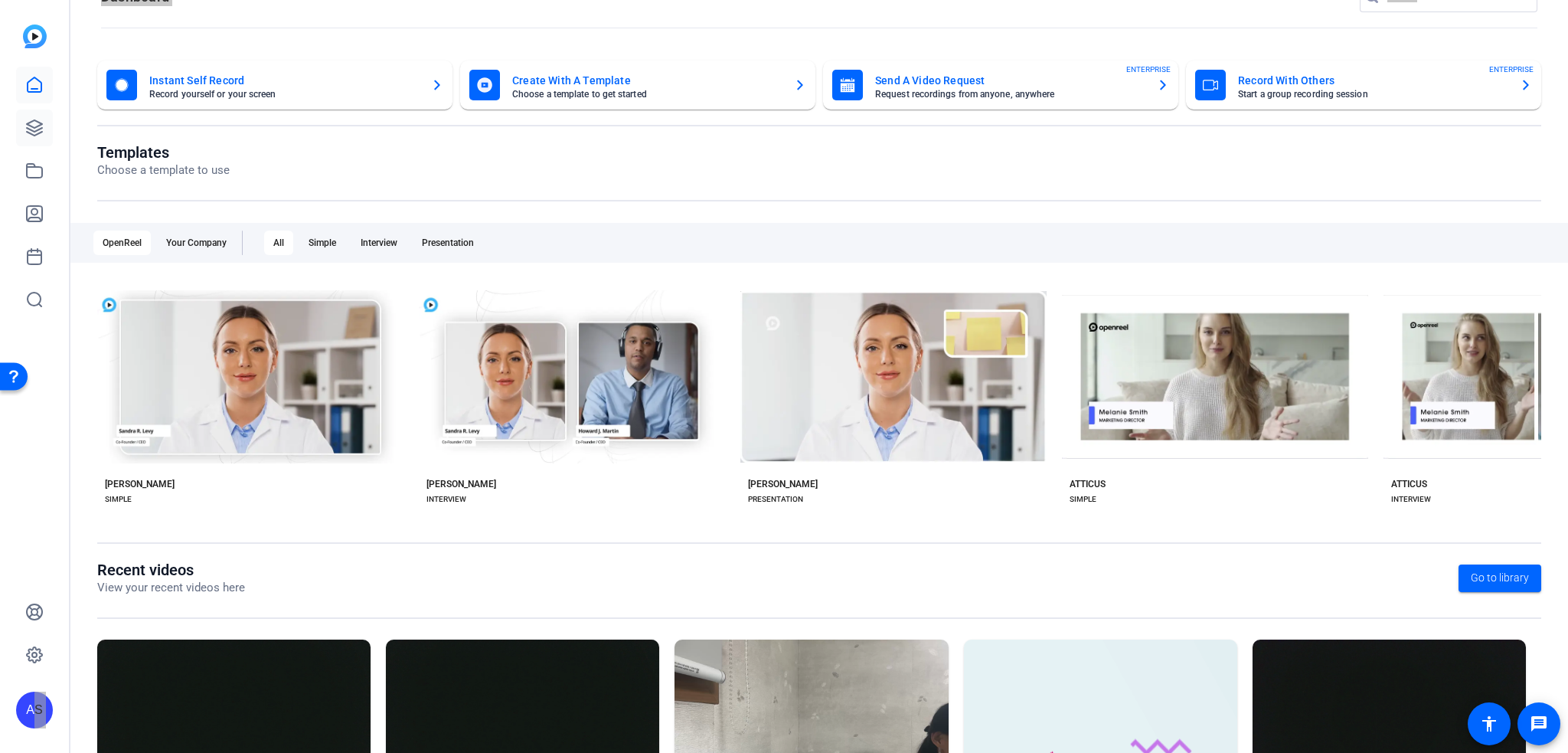
scroll to position [77, 0]
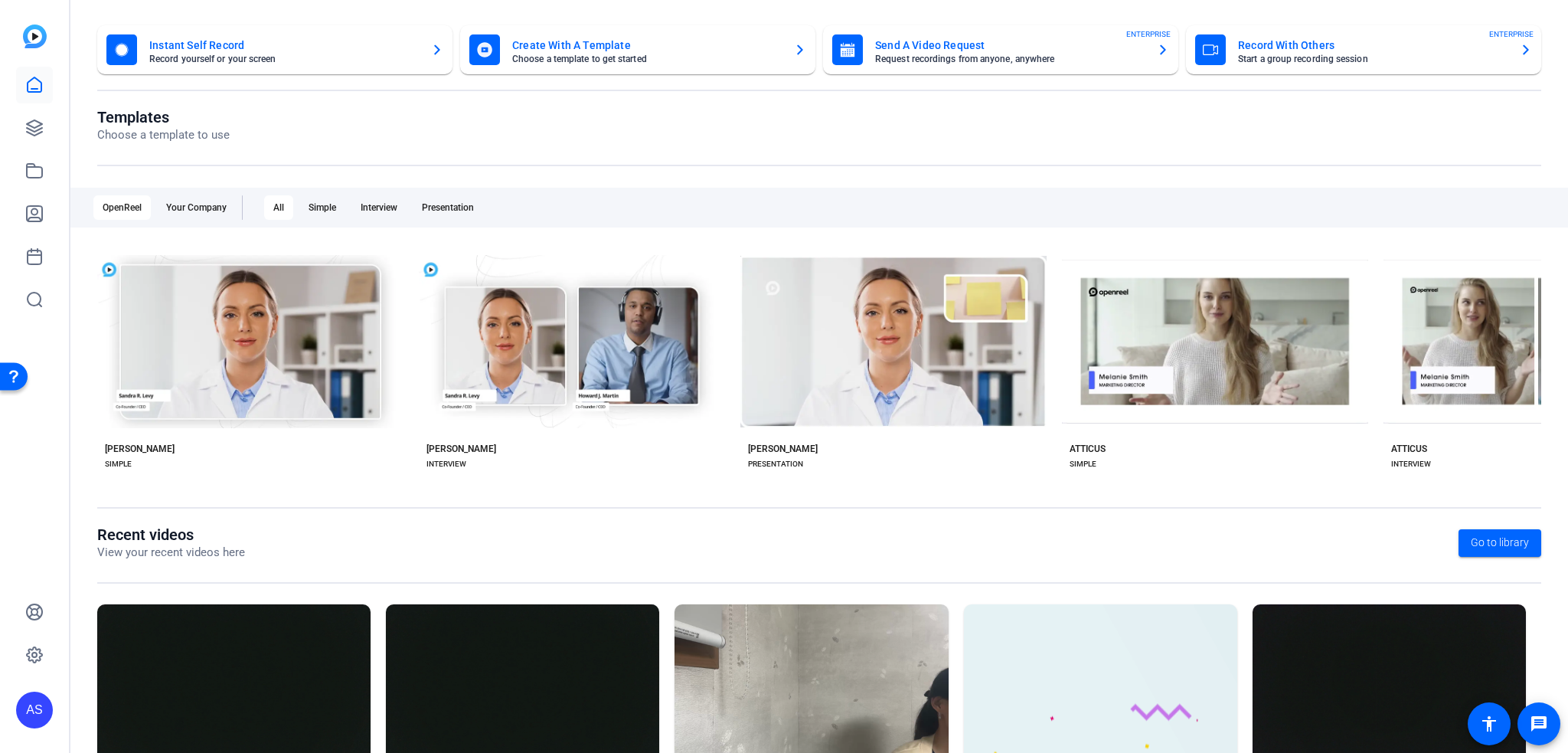
click at [194, 142] on p "Choose a template to use" at bounding box center [163, 135] width 133 height 18
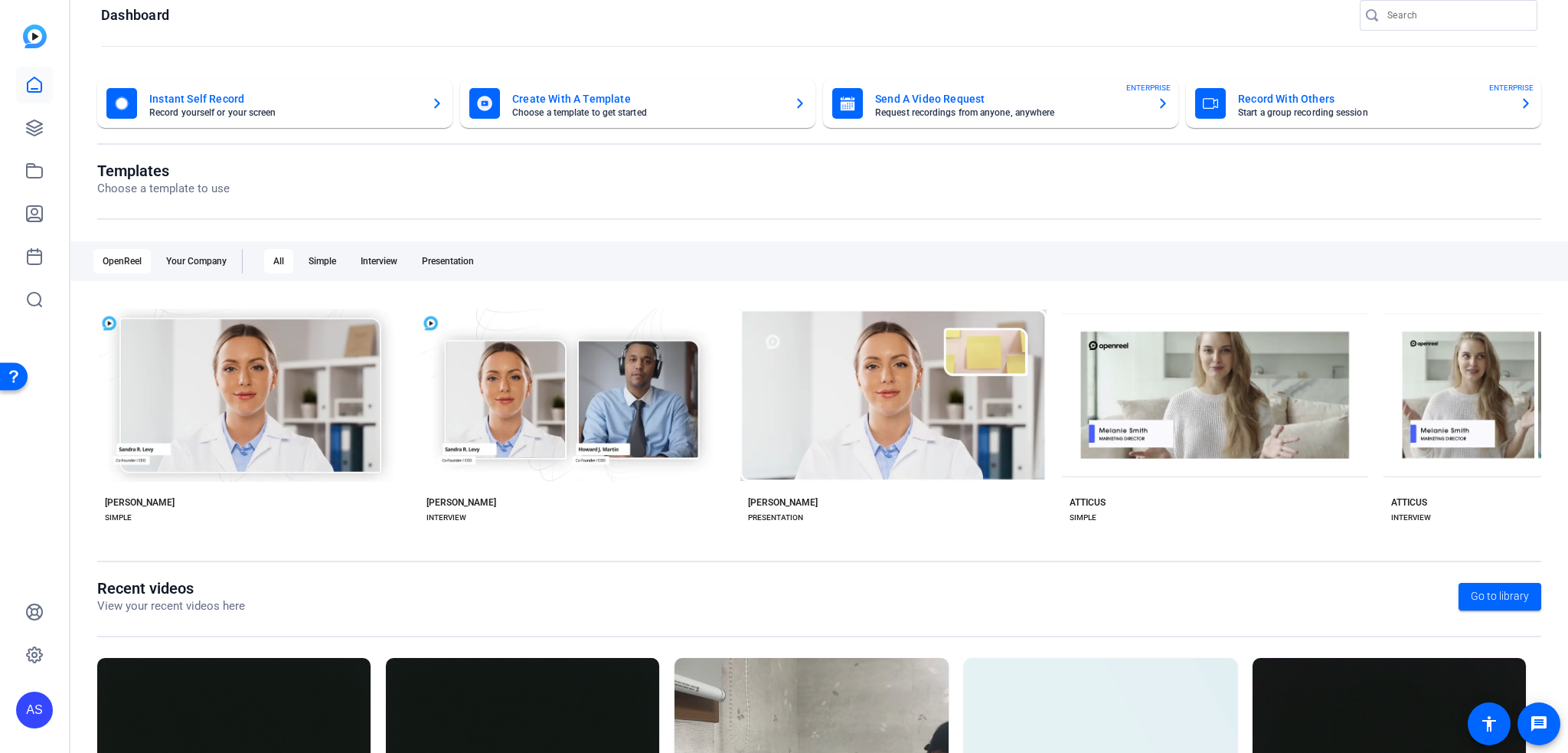
scroll to position [0, 0]
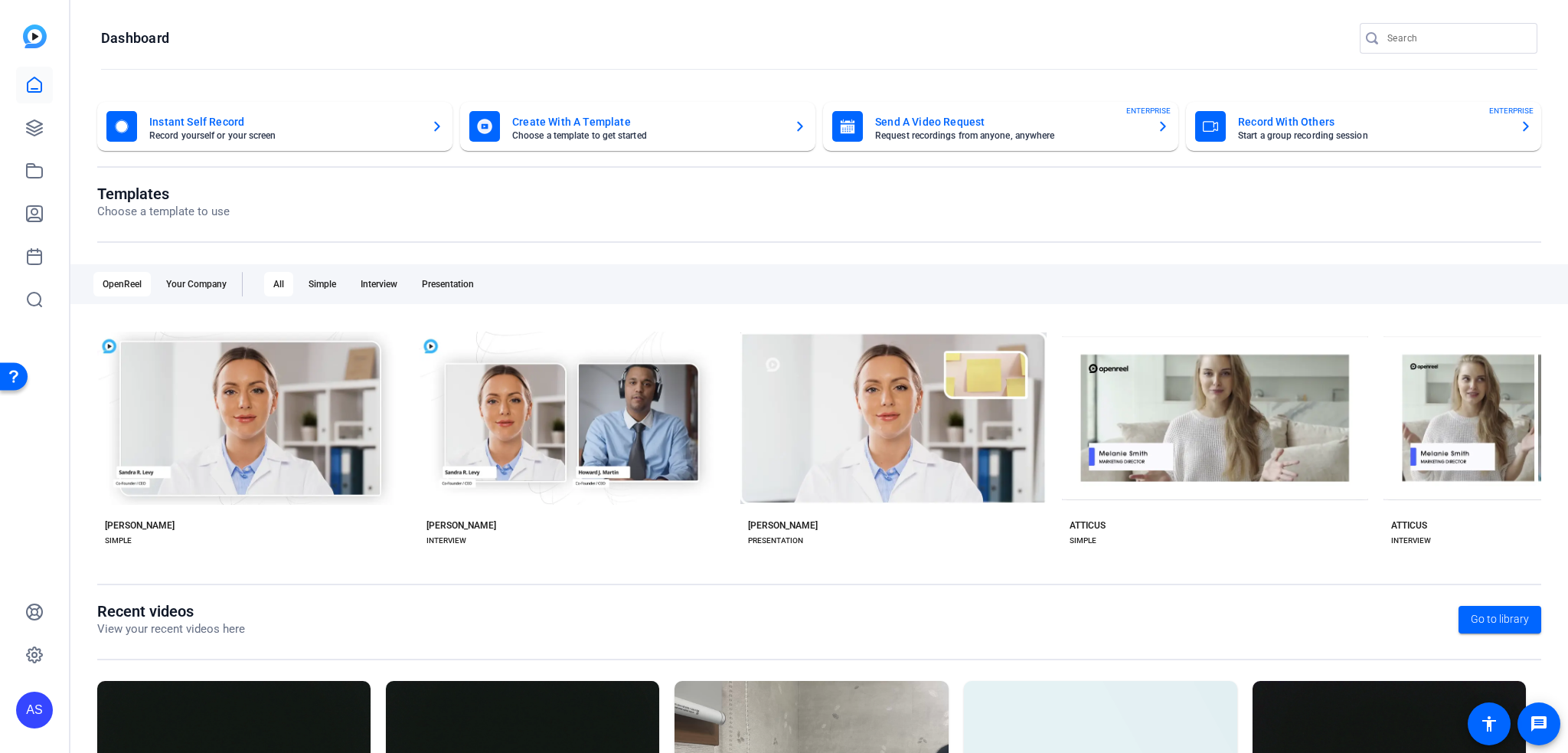
click at [124, 185] on h1 "Templates" at bounding box center [163, 194] width 133 height 19
click at [162, 208] on p "Choose a template to use" at bounding box center [163, 212] width 133 height 18
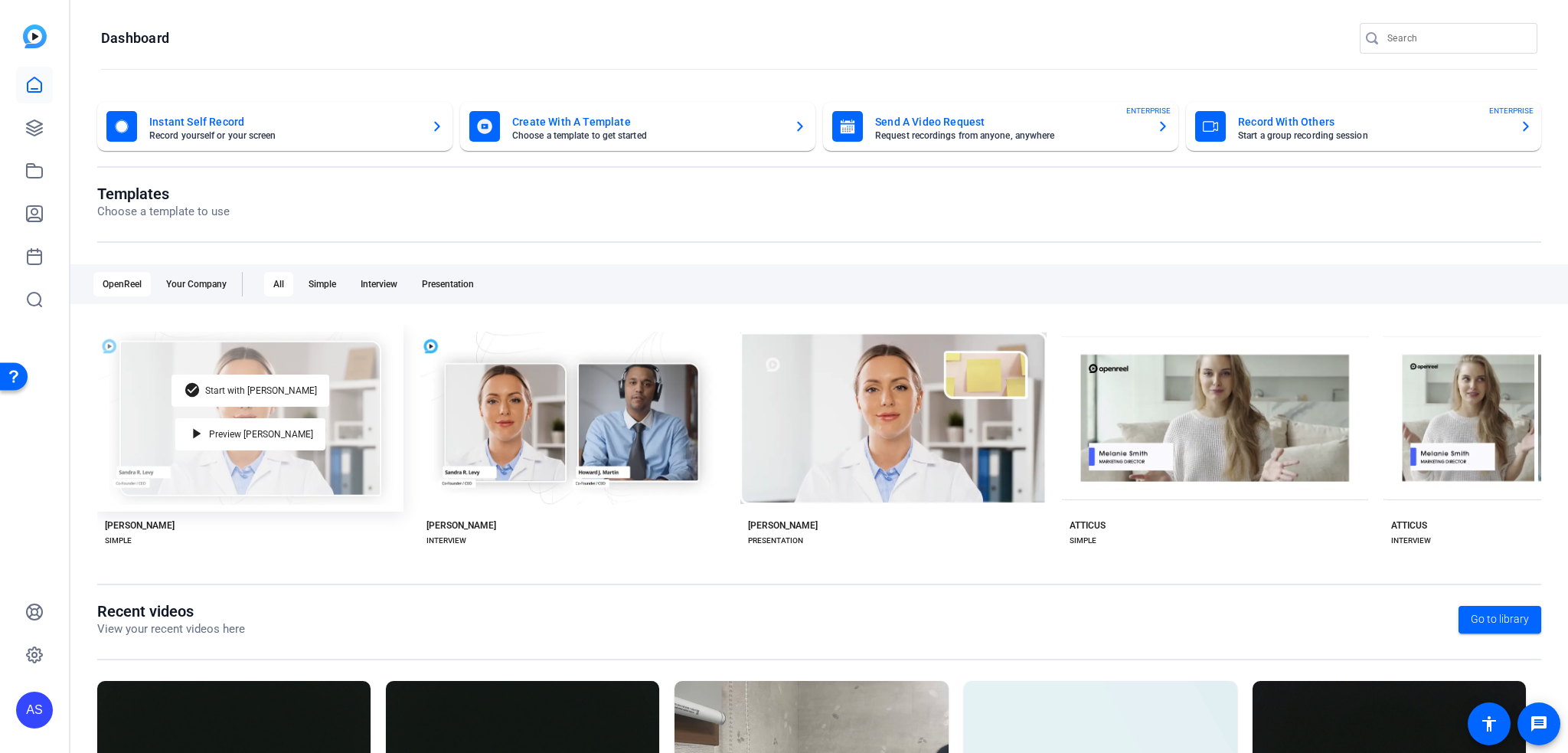
click at [201, 405] on div "check_circle Start with [PERSON_NAME] play_arrow Preview [PERSON_NAME]" at bounding box center [250, 418] width 306 height 187
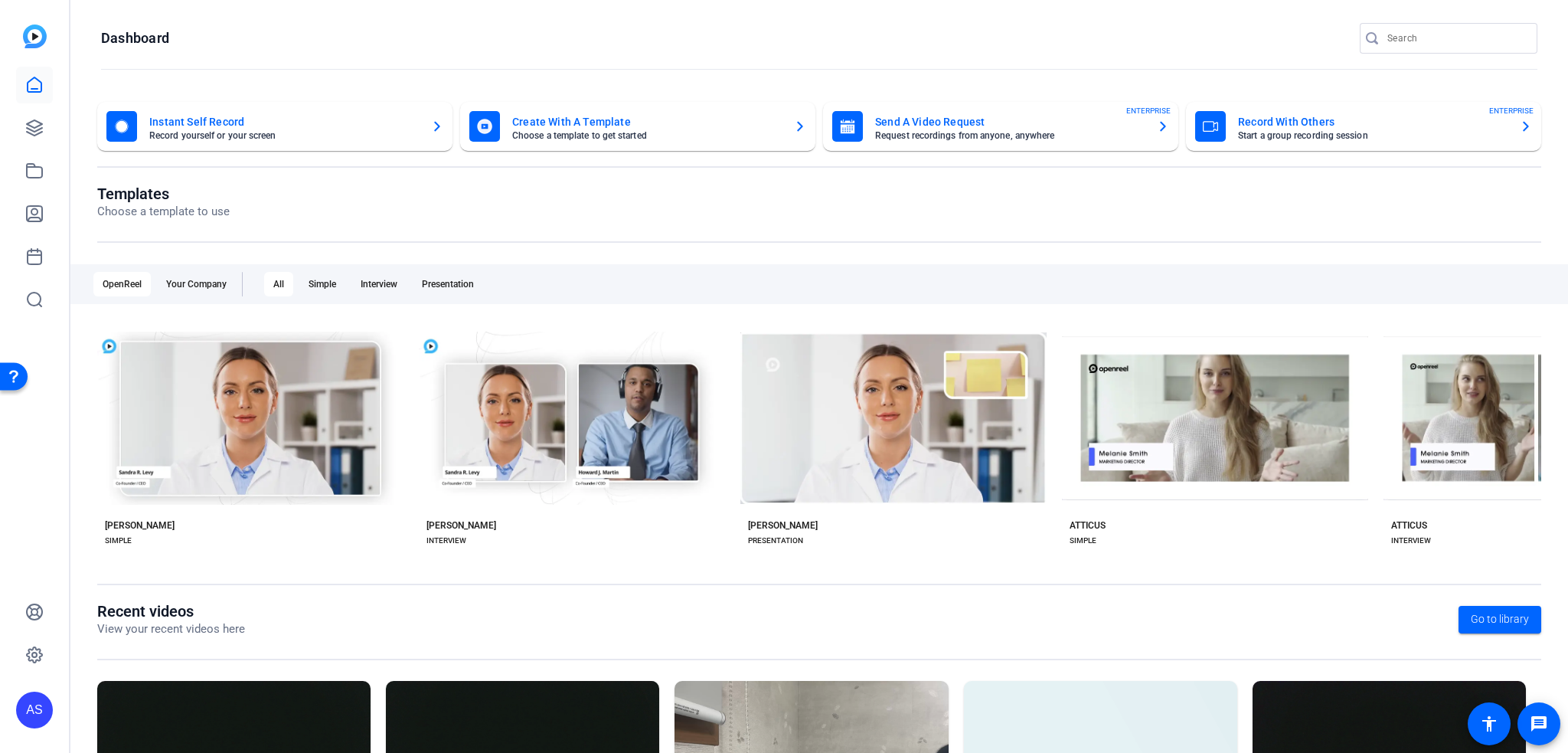
click at [114, 520] on div "[PERSON_NAME]" at bounding box center [140, 526] width 70 height 12
click at [138, 520] on div "[PERSON_NAME]" at bounding box center [250, 534] width 306 height 28
drag, startPoint x: 126, startPoint y: 533, endPoint x: 255, endPoint y: 532, distance: 129.0
click at [129, 535] on div "SIMPLE" at bounding box center [118, 541] width 27 height 12
click at [436, 535] on div "INTERVIEW" at bounding box center [446, 541] width 40 height 12
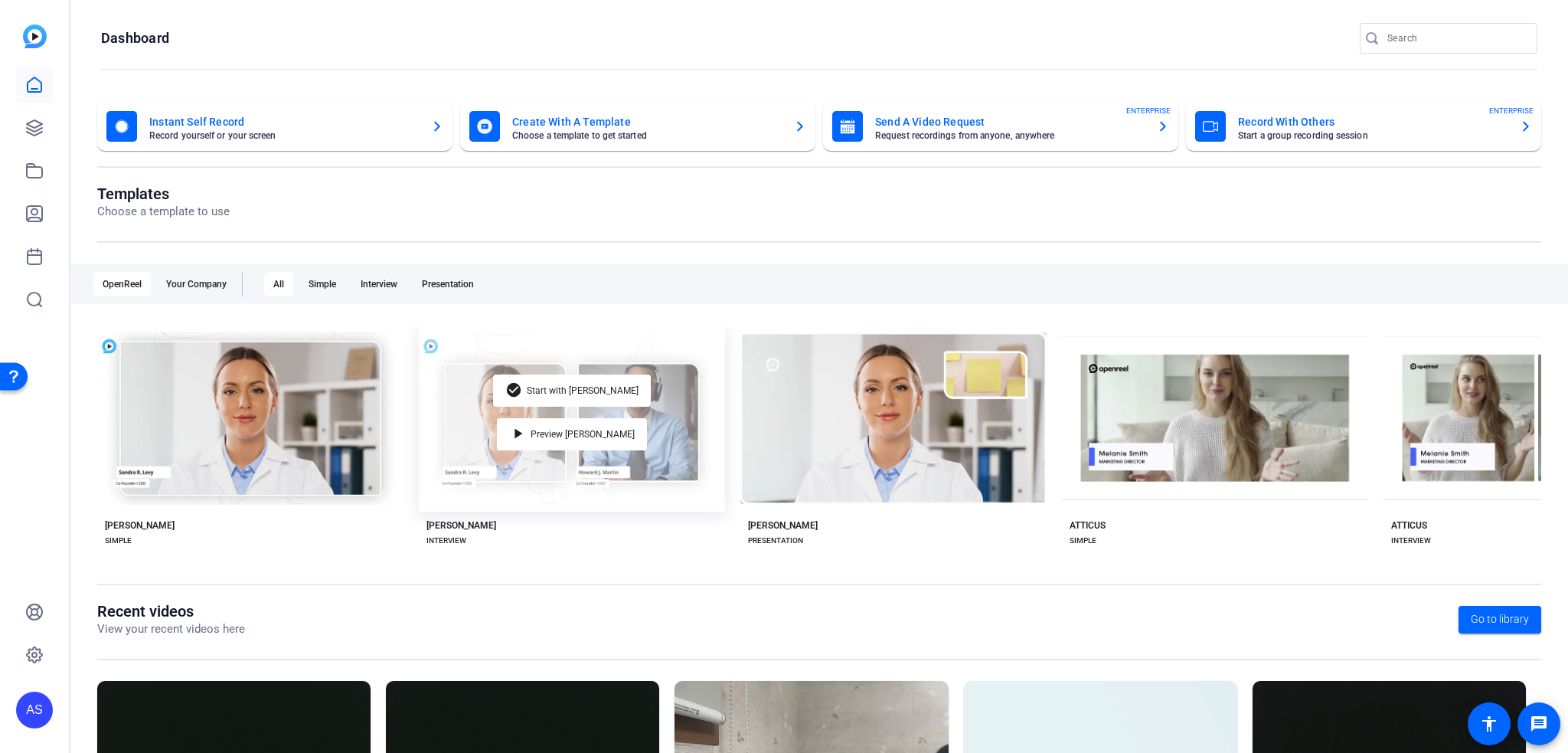
drag, startPoint x: 464, startPoint y: 454, endPoint x: 467, endPoint y: 444, distance: 10.4
click at [464, 453] on div "check_circle Start with [PERSON_NAME] play_arrow Preview [PERSON_NAME]" at bounding box center [571, 418] width 306 height 187
click at [575, 387] on span "Start with [PERSON_NAME]" at bounding box center [583, 391] width 112 height 9
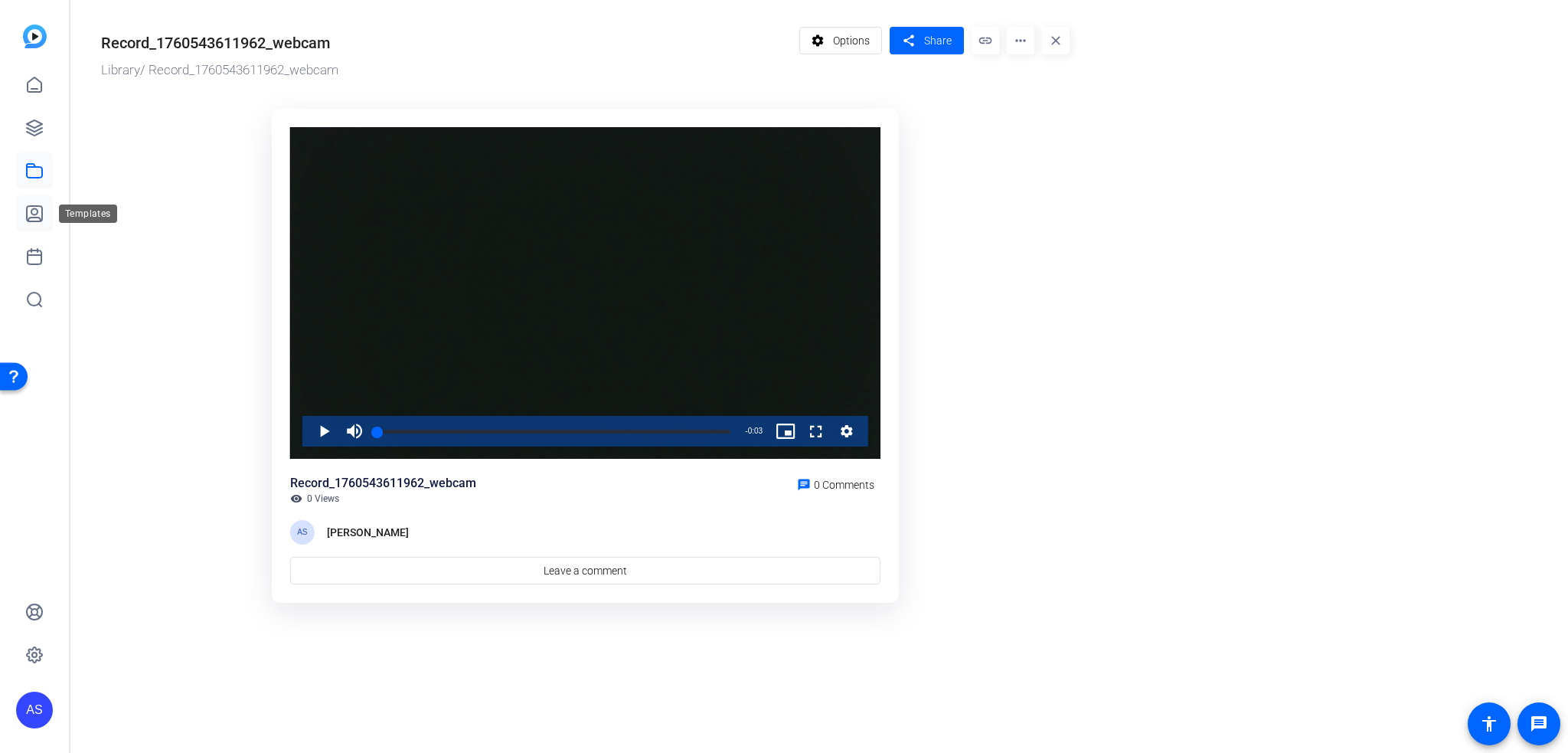
click at [40, 214] on icon at bounding box center [35, 214] width 19 height 19
